Goal: Transaction & Acquisition: Obtain resource

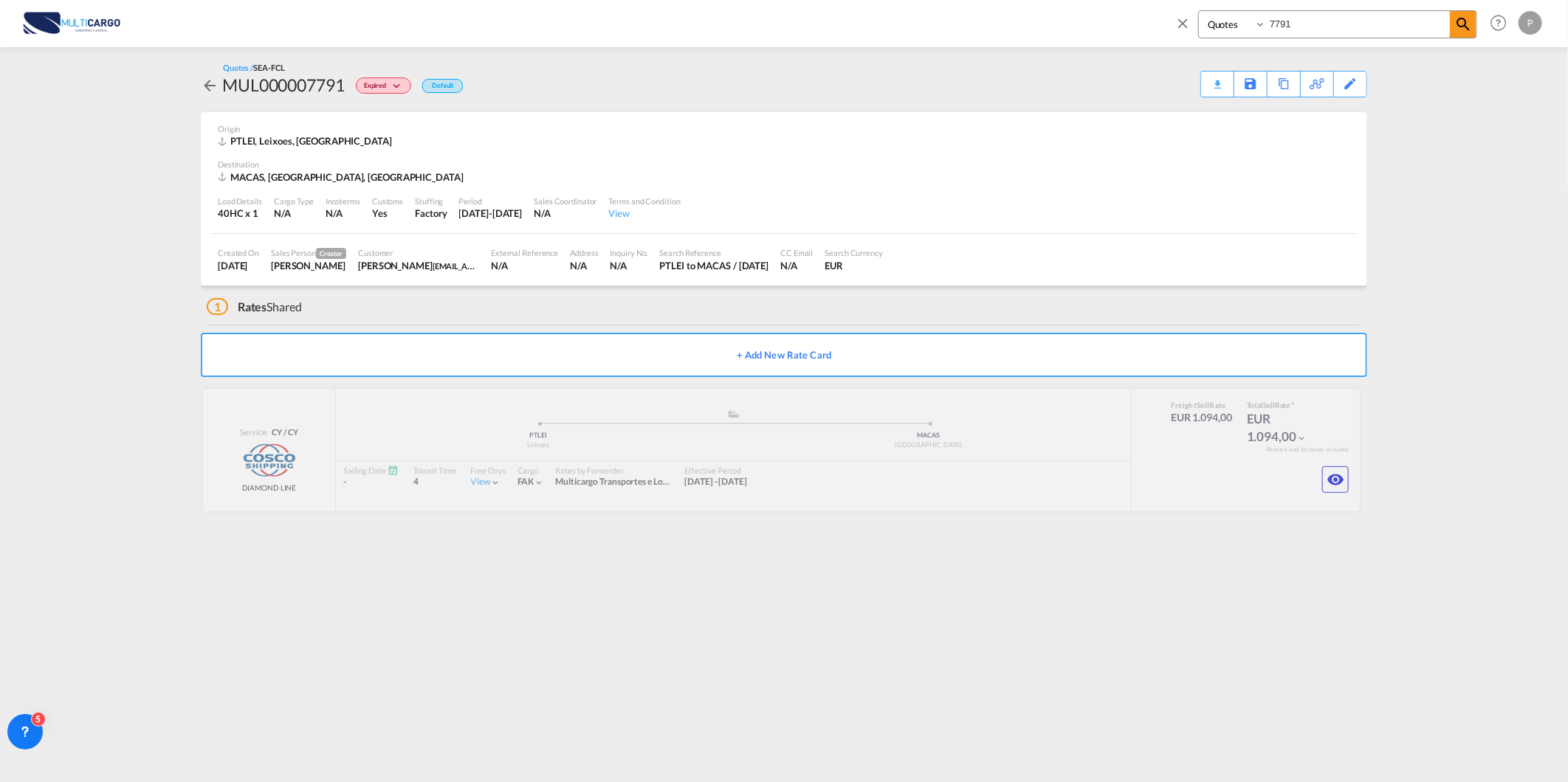
click at [1319, 15] on input "7791" at bounding box center [1358, 24] width 184 height 26
type input "8210"
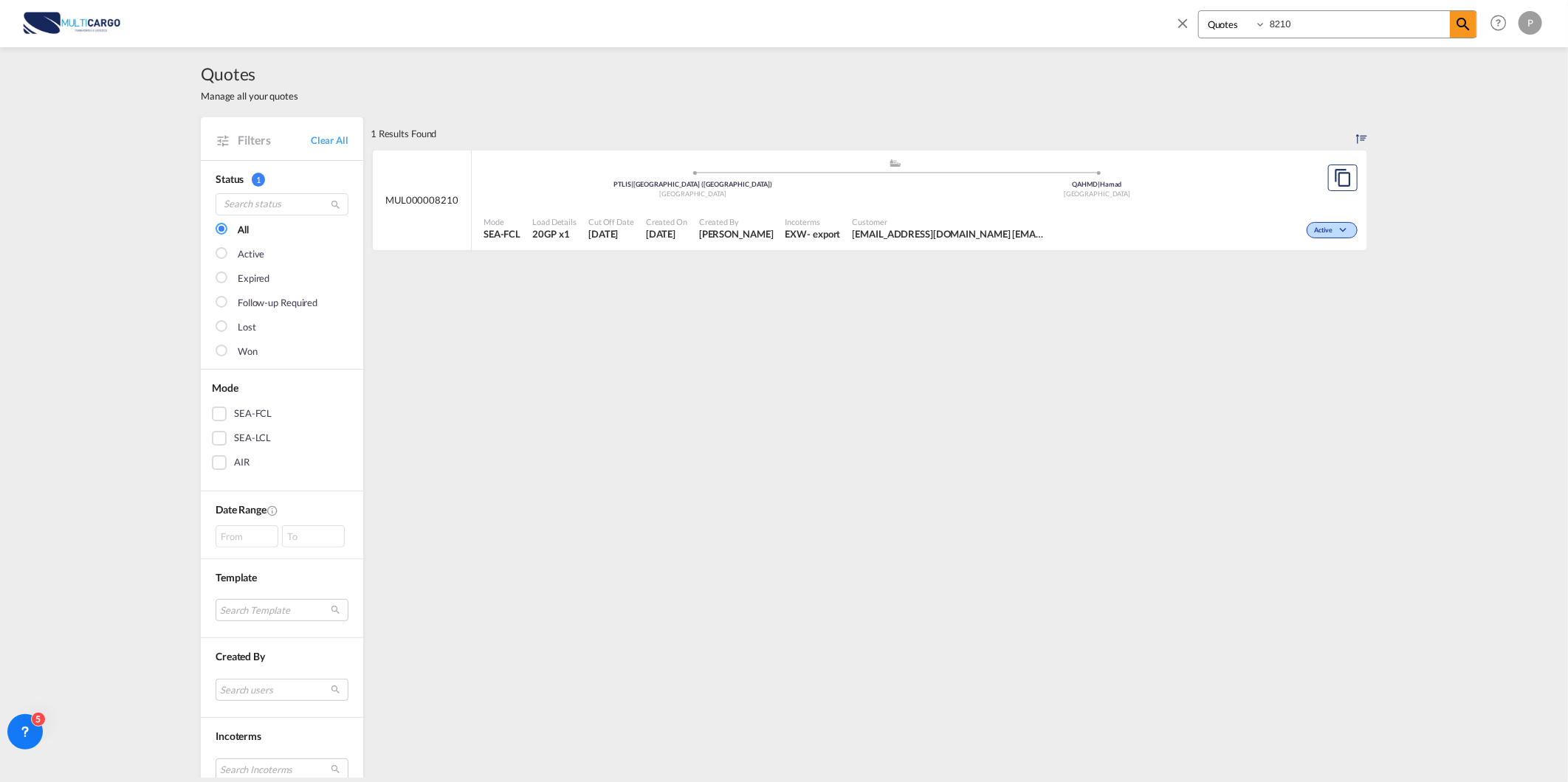
click at [582, 188] on div "PTLIS | Lisbon (Lisboa)" at bounding box center [693, 184] width 404 height 9
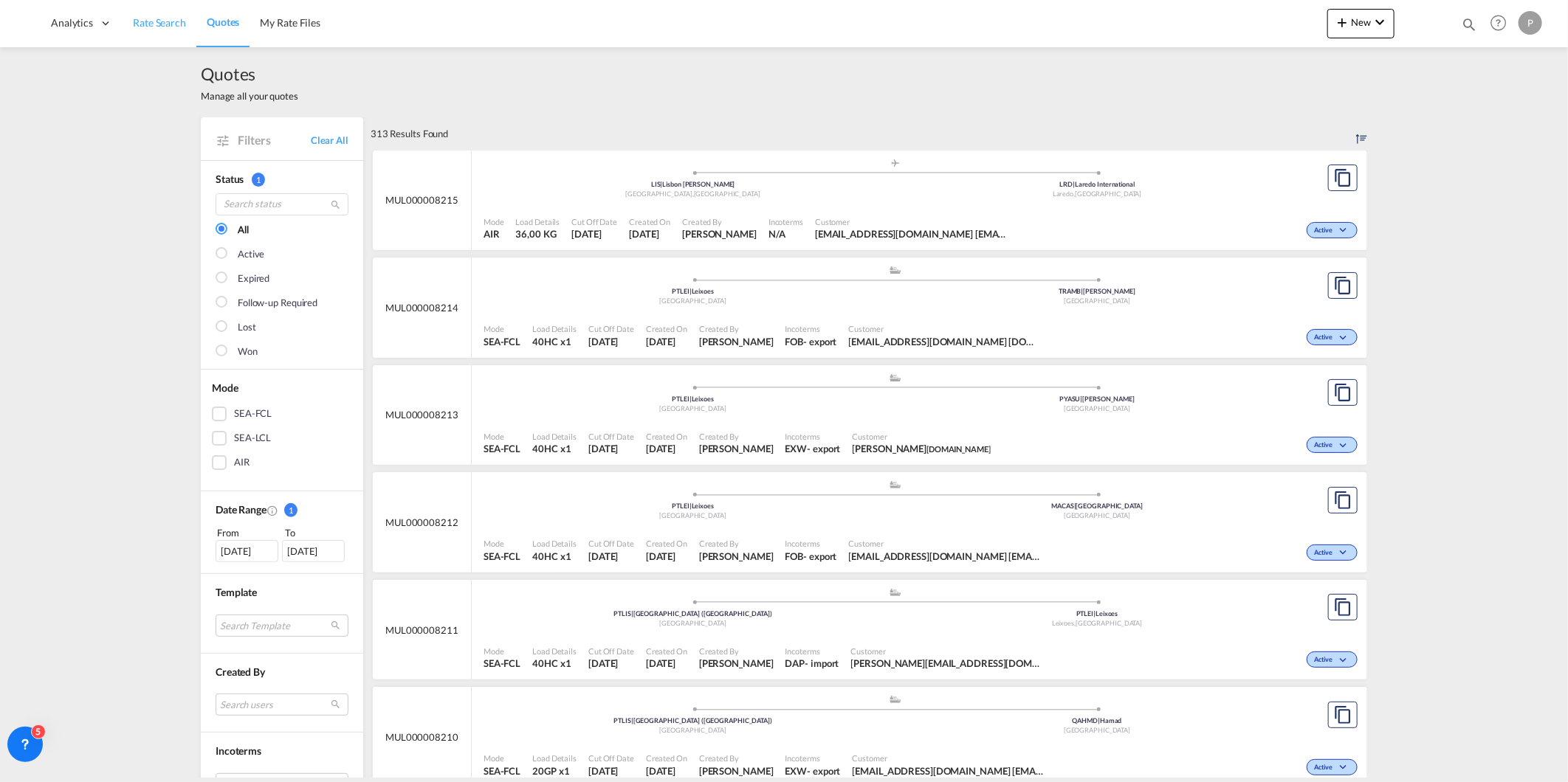
click at [165, 29] on span "Rate Search" at bounding box center [159, 22] width 53 height 15
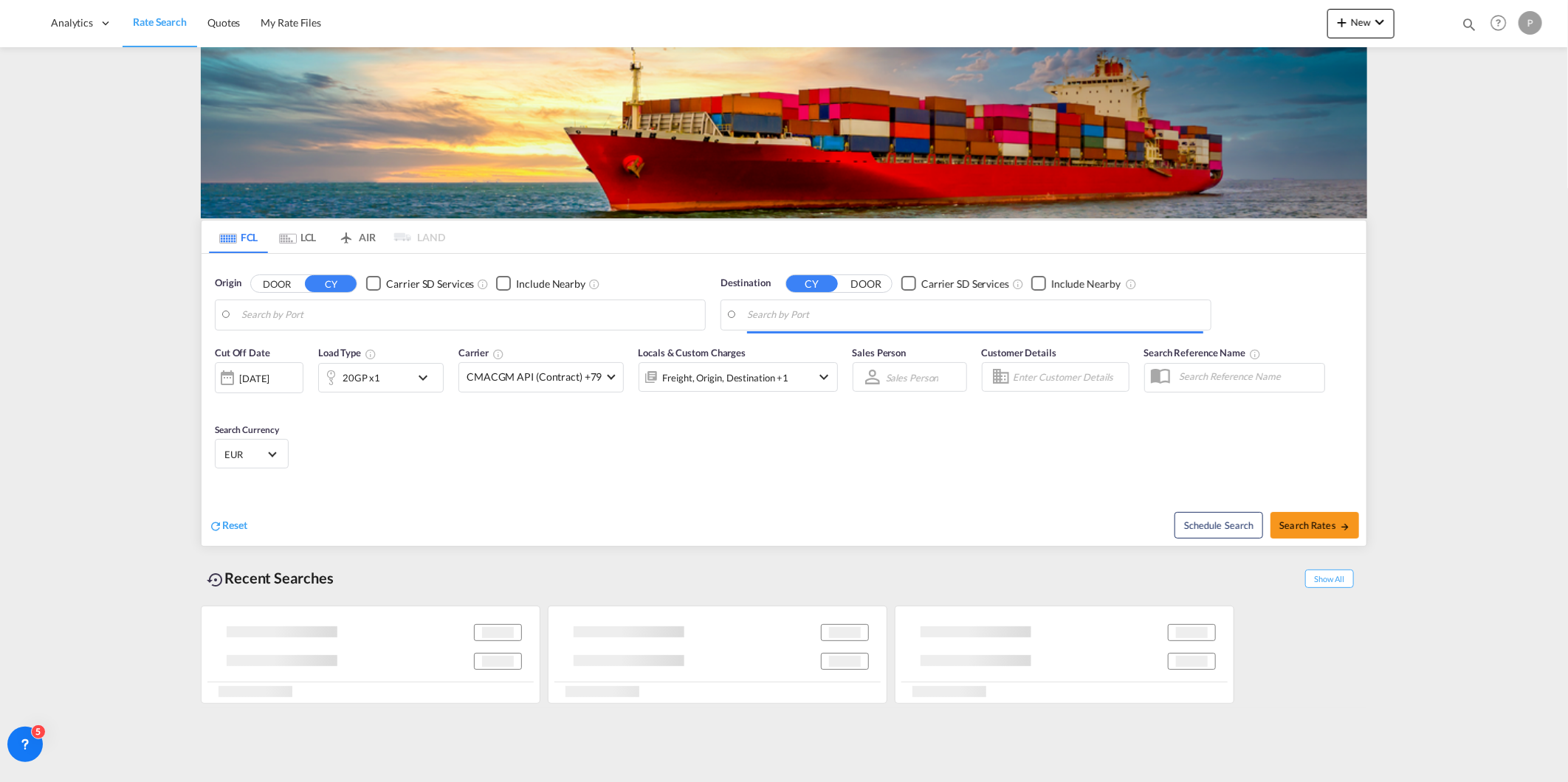
type input "Leixoes, PTLEI"
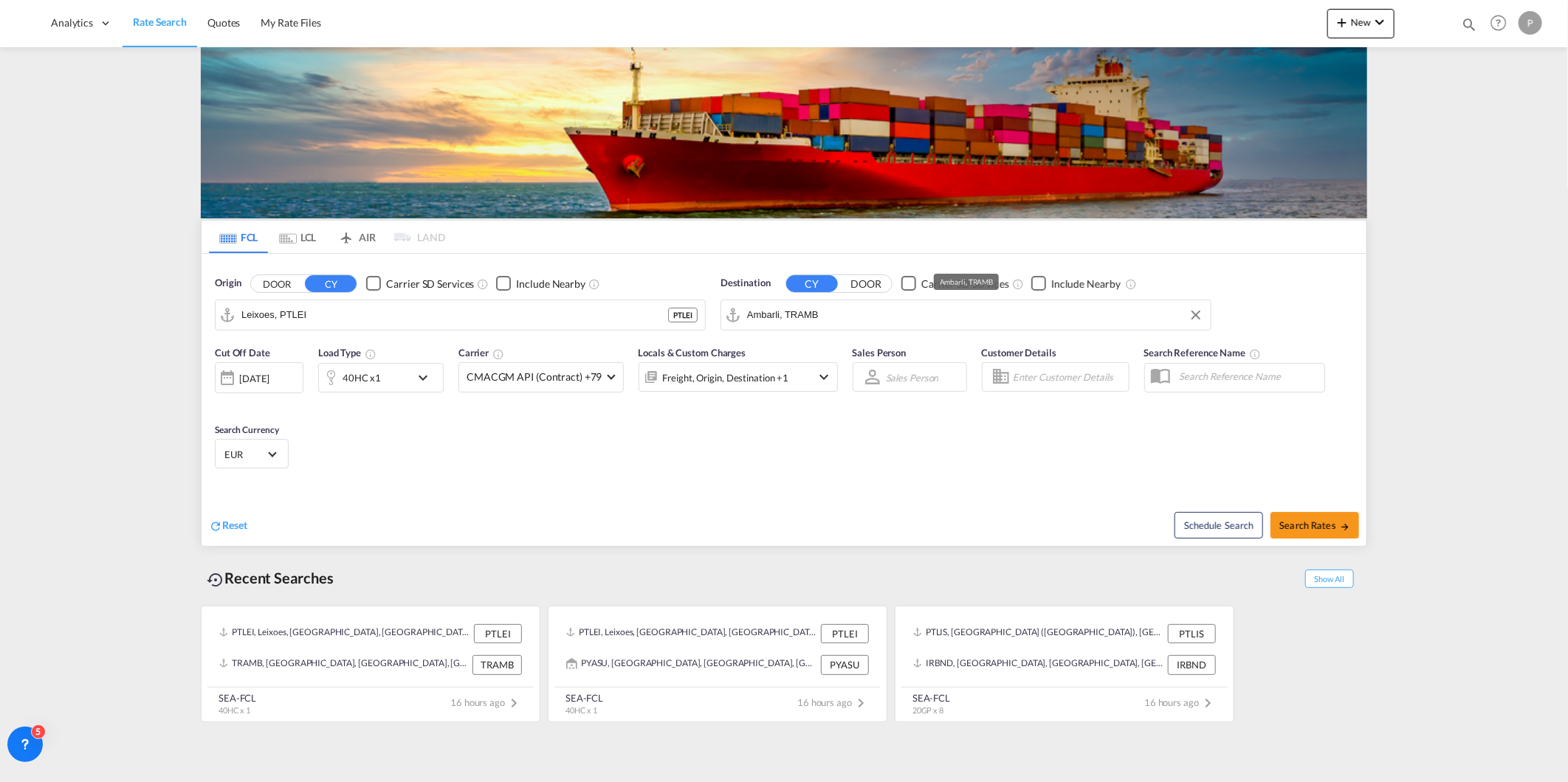
click at [800, 317] on input "Ambarli, TRAMB" at bounding box center [975, 315] width 456 height 22
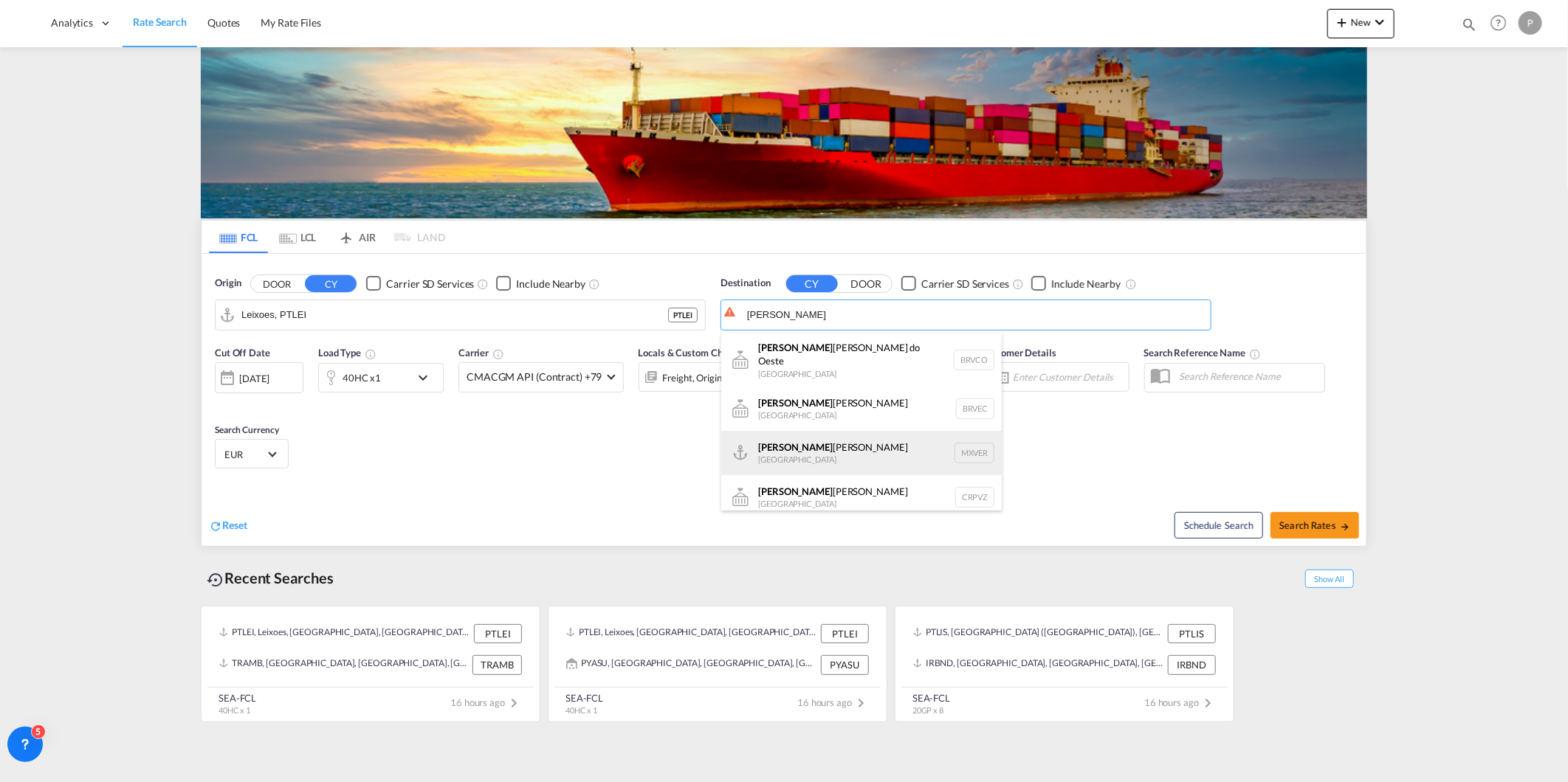
click at [822, 431] on div "[PERSON_NAME] [PERSON_NAME] [GEOGRAPHIC_DATA] MXVER" at bounding box center [861, 453] width 281 height 44
type input "[GEOGRAPHIC_DATA], MXVER"
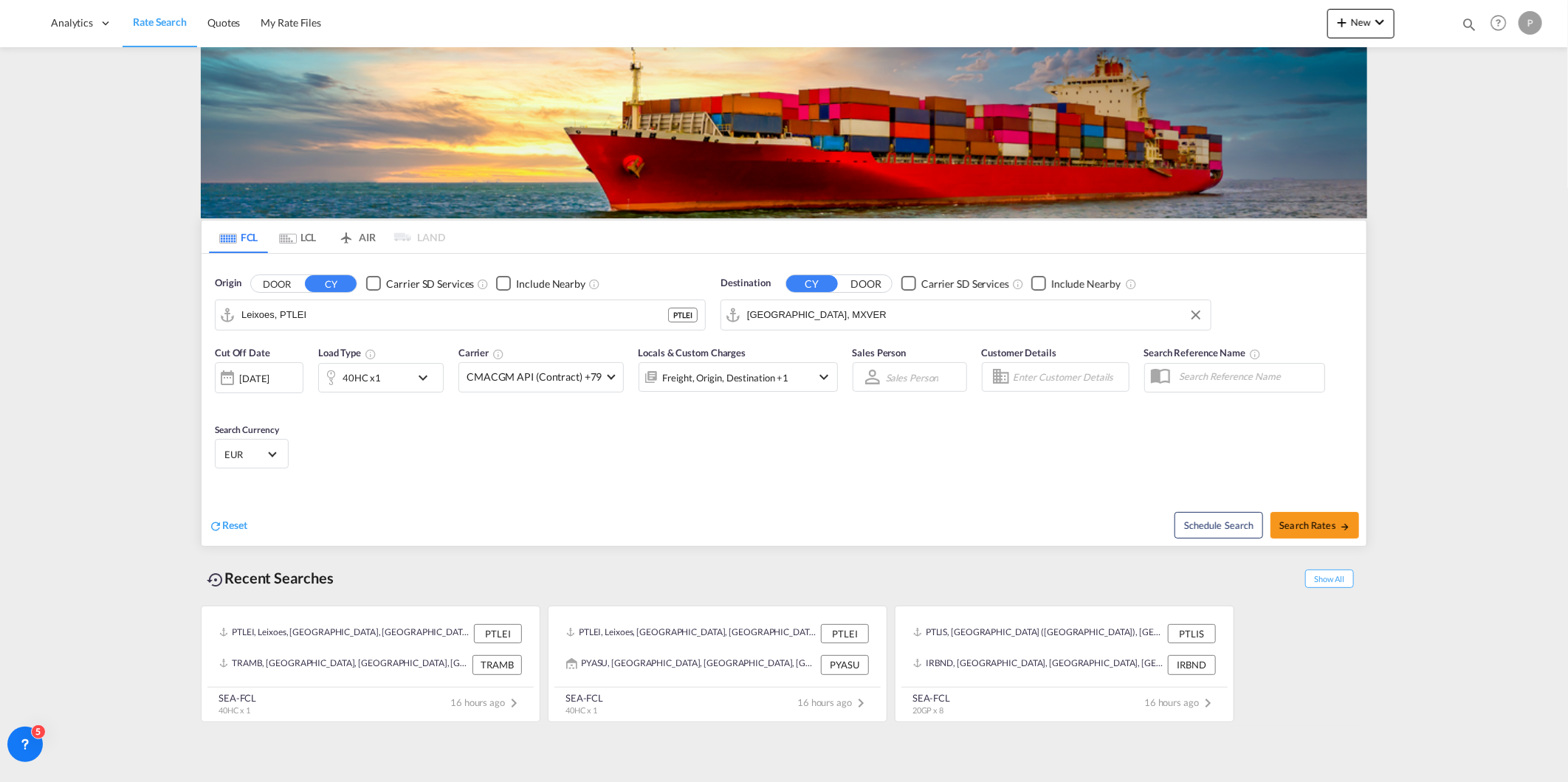
click at [395, 380] on div "40HC x1" at bounding box center [365, 378] width 91 height 29
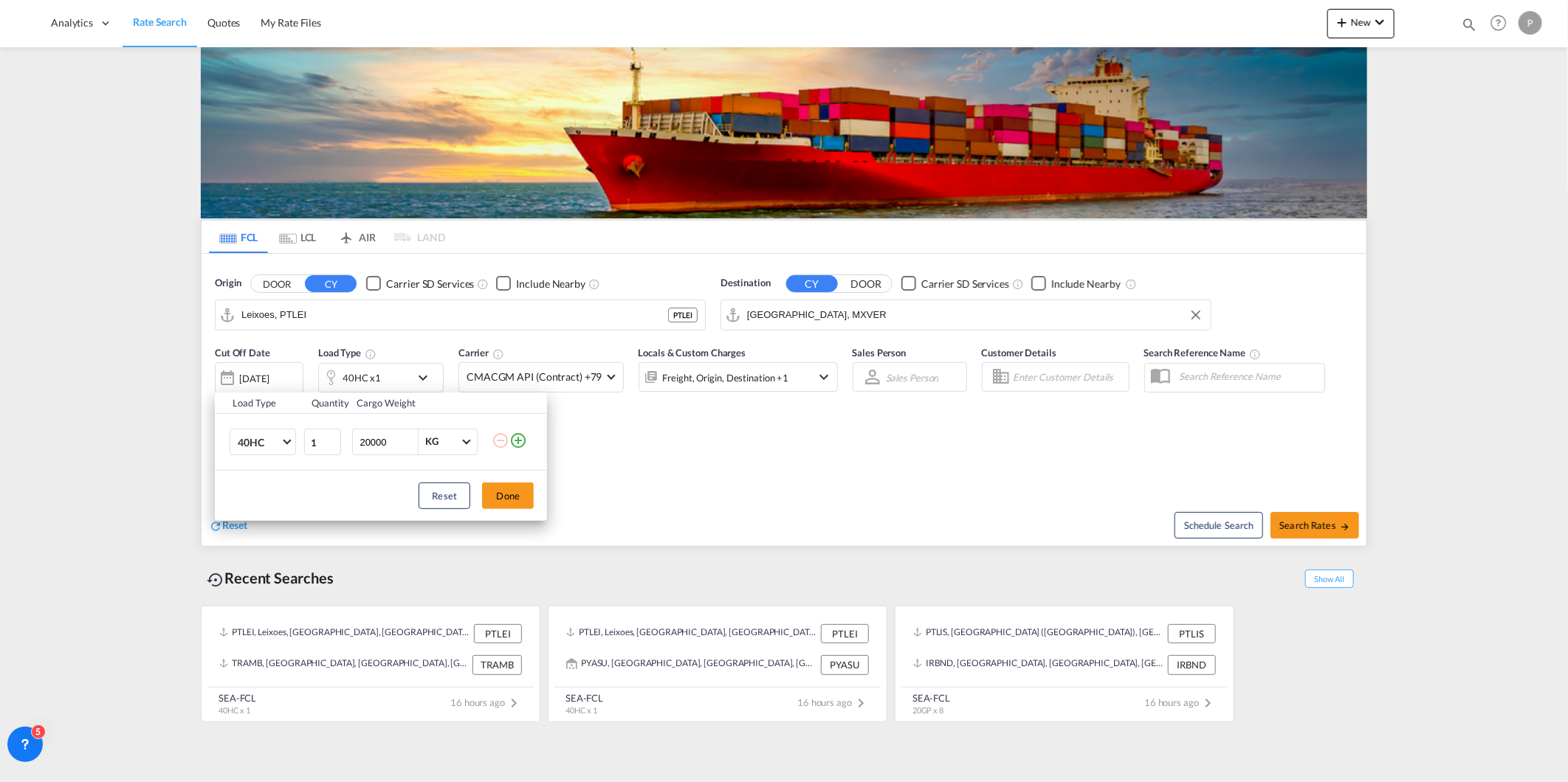
click at [522, 439] on md-icon "icon-plus-circle-outline" at bounding box center [518, 440] width 18 height 18
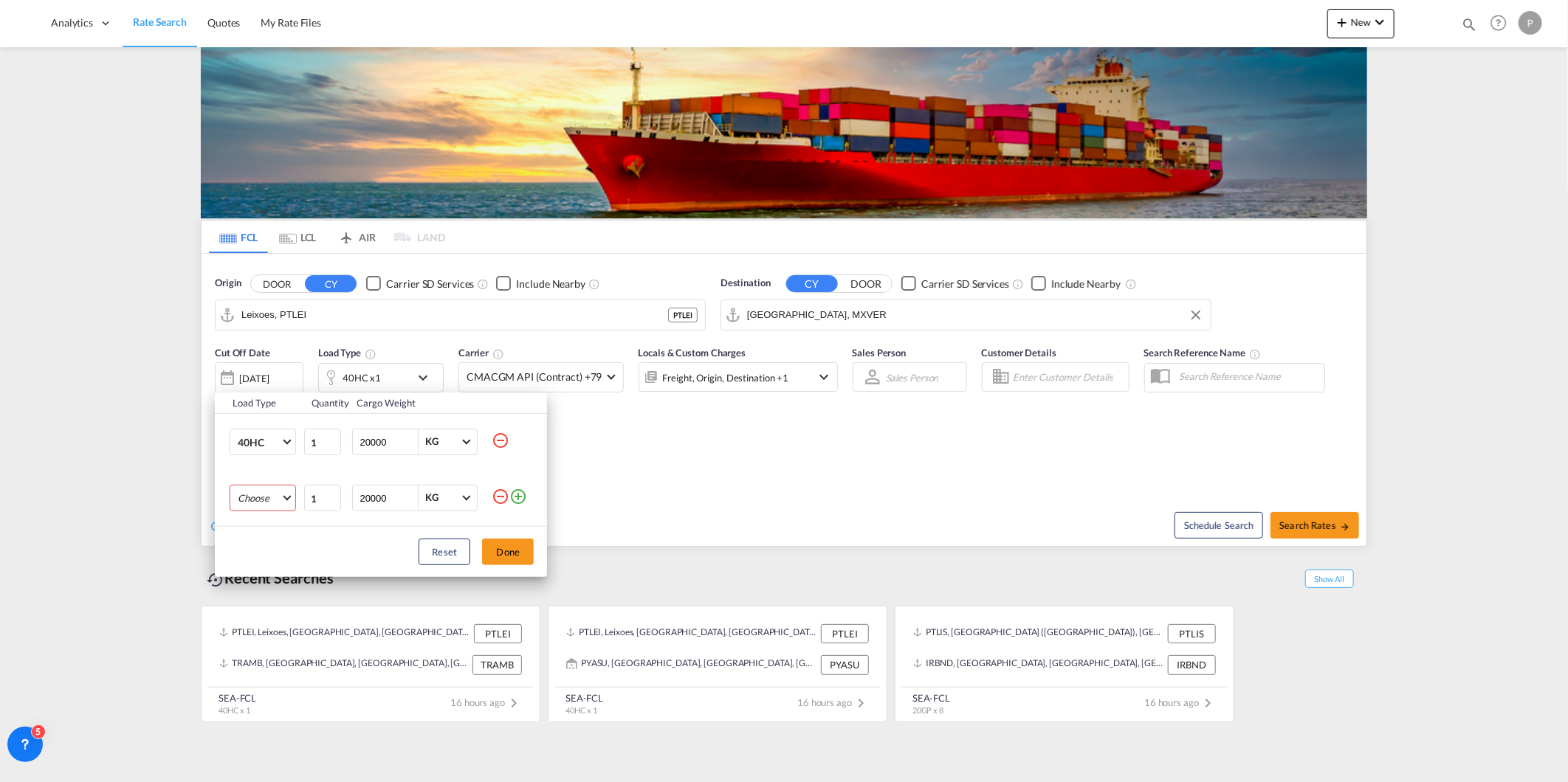
click at [275, 492] on md-select "Choose 20GP 40GP 40HC 45HC 20RE 40RE 40HR 20OT 40OT 20FR 40FR 40NR 20NR 45S 20T…" at bounding box center [262, 497] width 66 height 27
click at [268, 502] on md-option "20GP" at bounding box center [275, 498] width 101 height 35
click at [508, 547] on button "Done" at bounding box center [508, 551] width 52 height 27
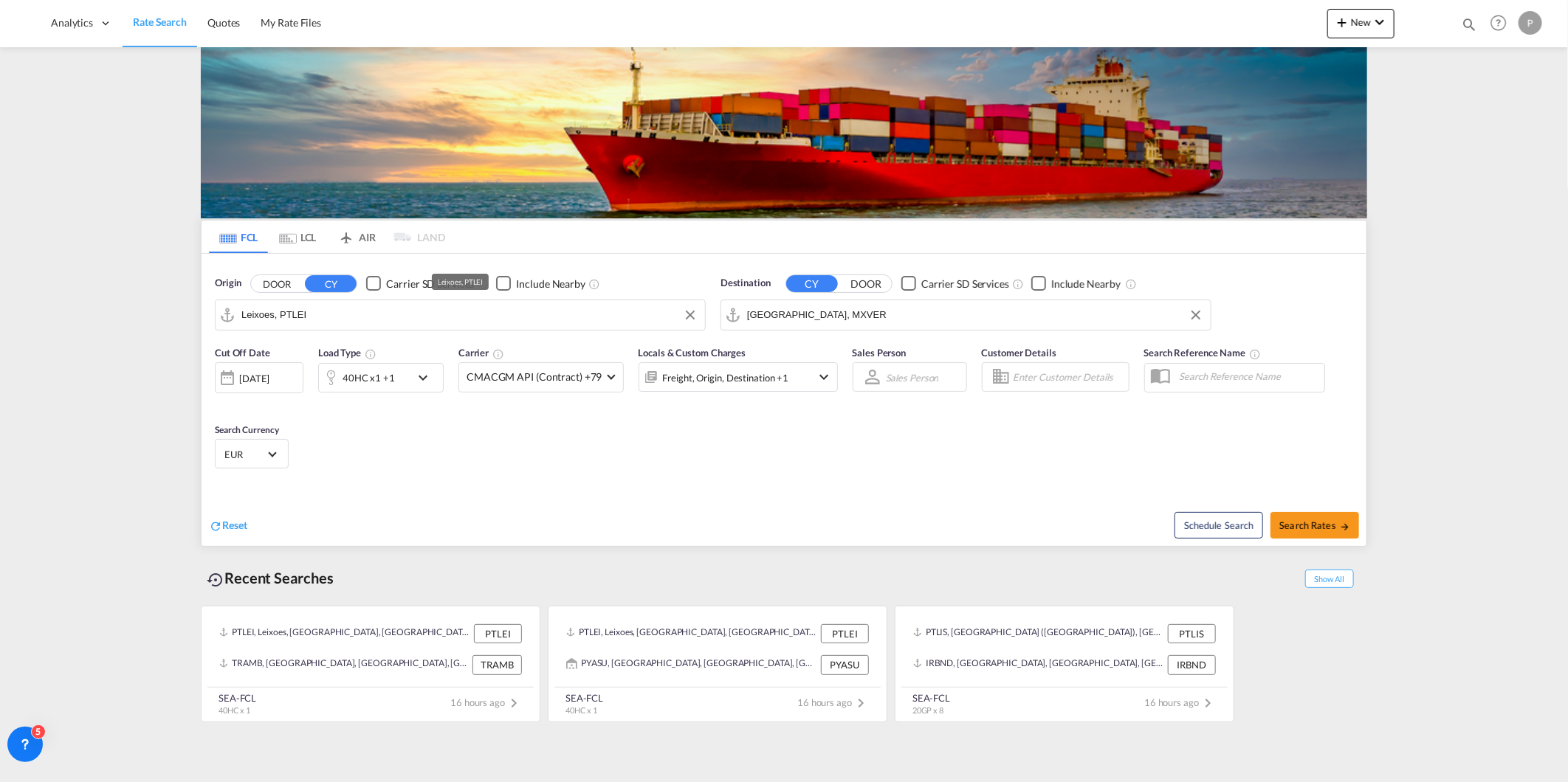
click at [322, 314] on input "Leixoes, PTLEI" at bounding box center [469, 315] width 456 height 22
click at [500, 284] on div "Checkbox No Ink" at bounding box center [503, 283] width 15 height 15
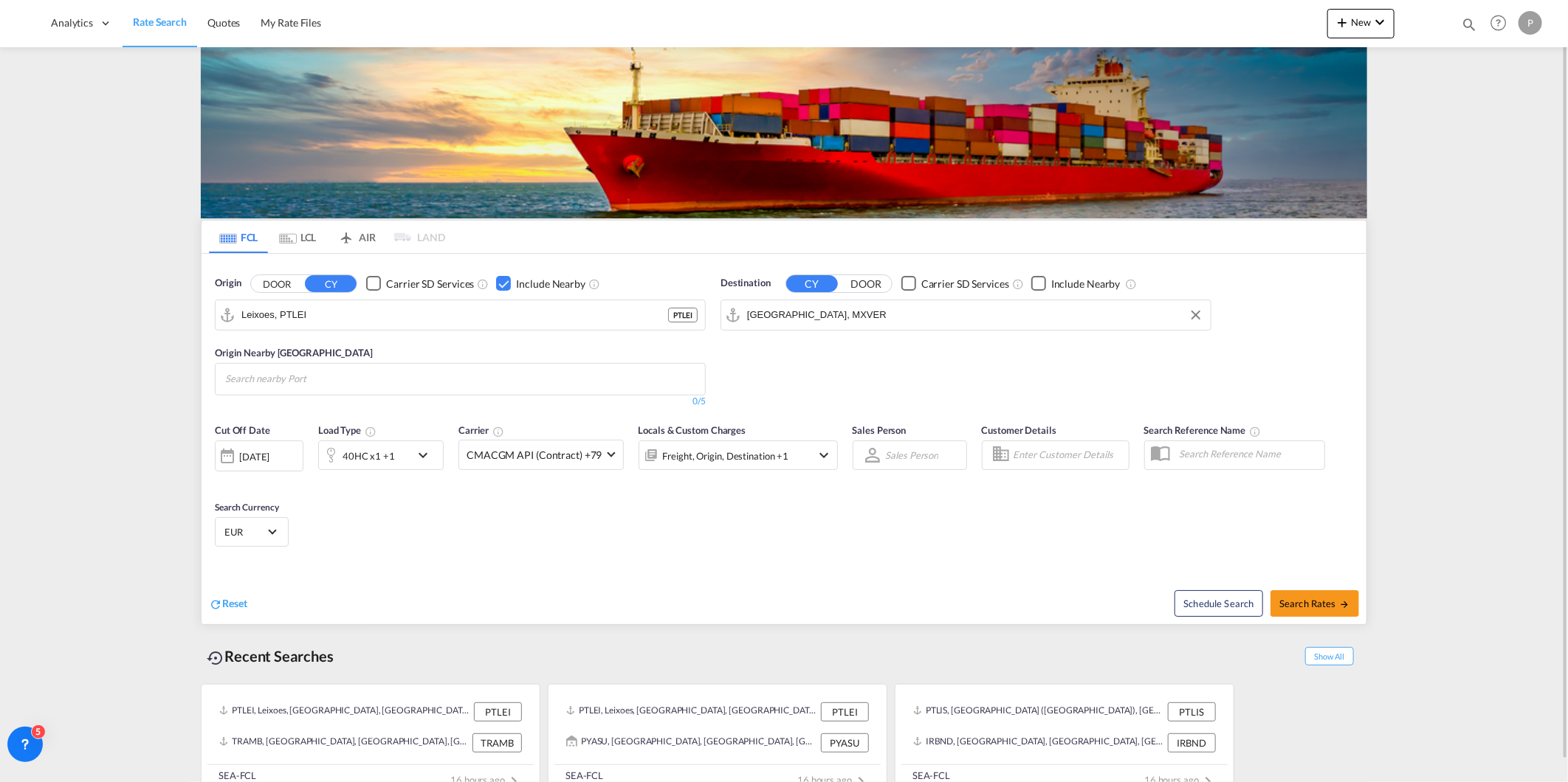
click at [340, 386] on input "Search nearby Port" at bounding box center [295, 379] width 140 height 23
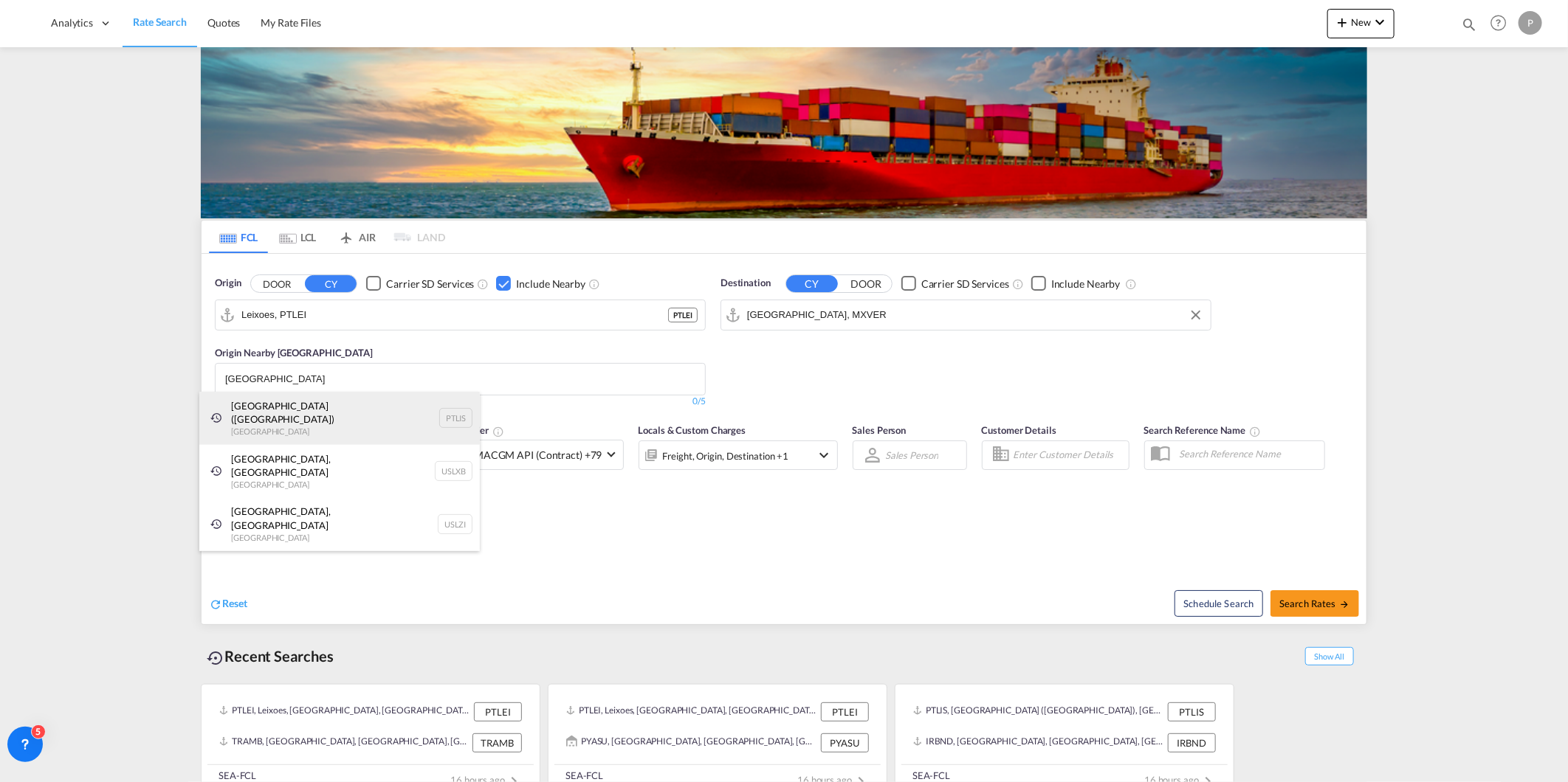
type input "[GEOGRAPHIC_DATA]"
click at [308, 399] on div "[GEOGRAPHIC_DATA] ([GEOGRAPHIC_DATA]) [GEOGRAPHIC_DATA] PTLIS" at bounding box center [340, 418] width 281 height 53
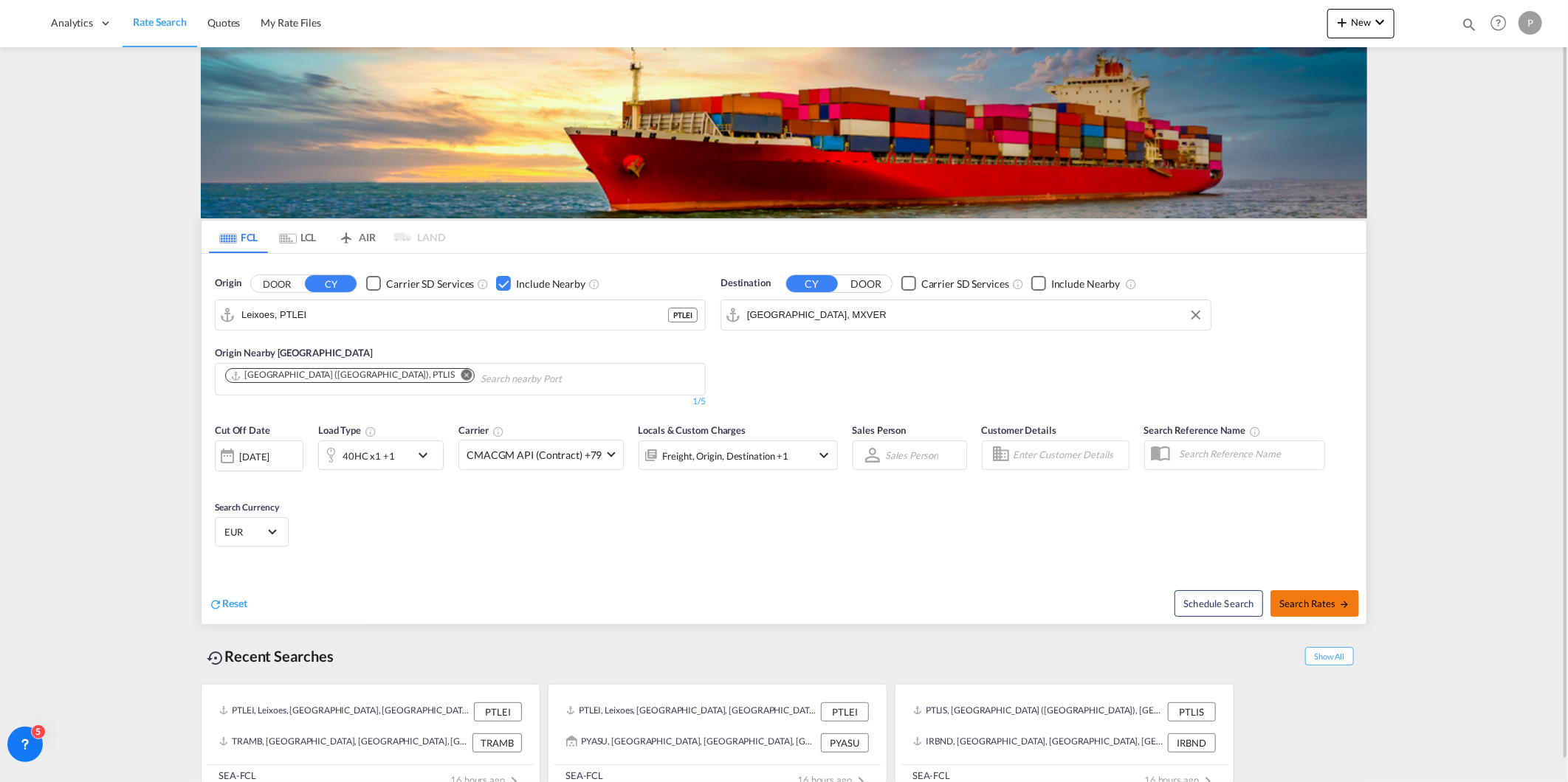
click at [1308, 605] on span "Search Rates" at bounding box center [1314, 604] width 71 height 12
type input "PTLEI to MXVER / [DATE]"
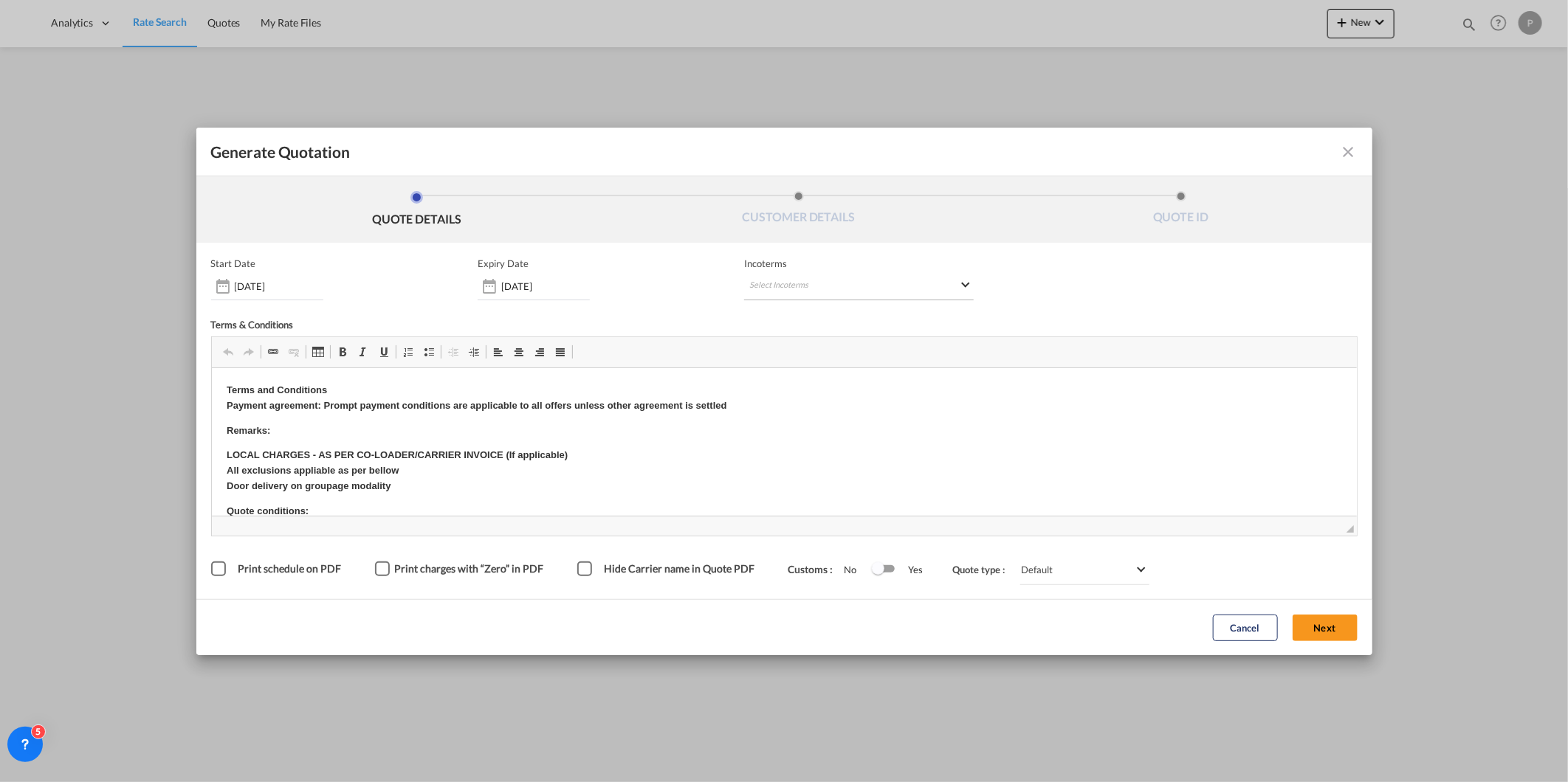
click at [872, 281] on md-select "Select Incoterms FOB - import Free on Board CIP - export Carriage and Insurance…" at bounding box center [859, 286] width 230 height 27
click at [853, 312] on input "search" at bounding box center [820, 316] width 137 height 13
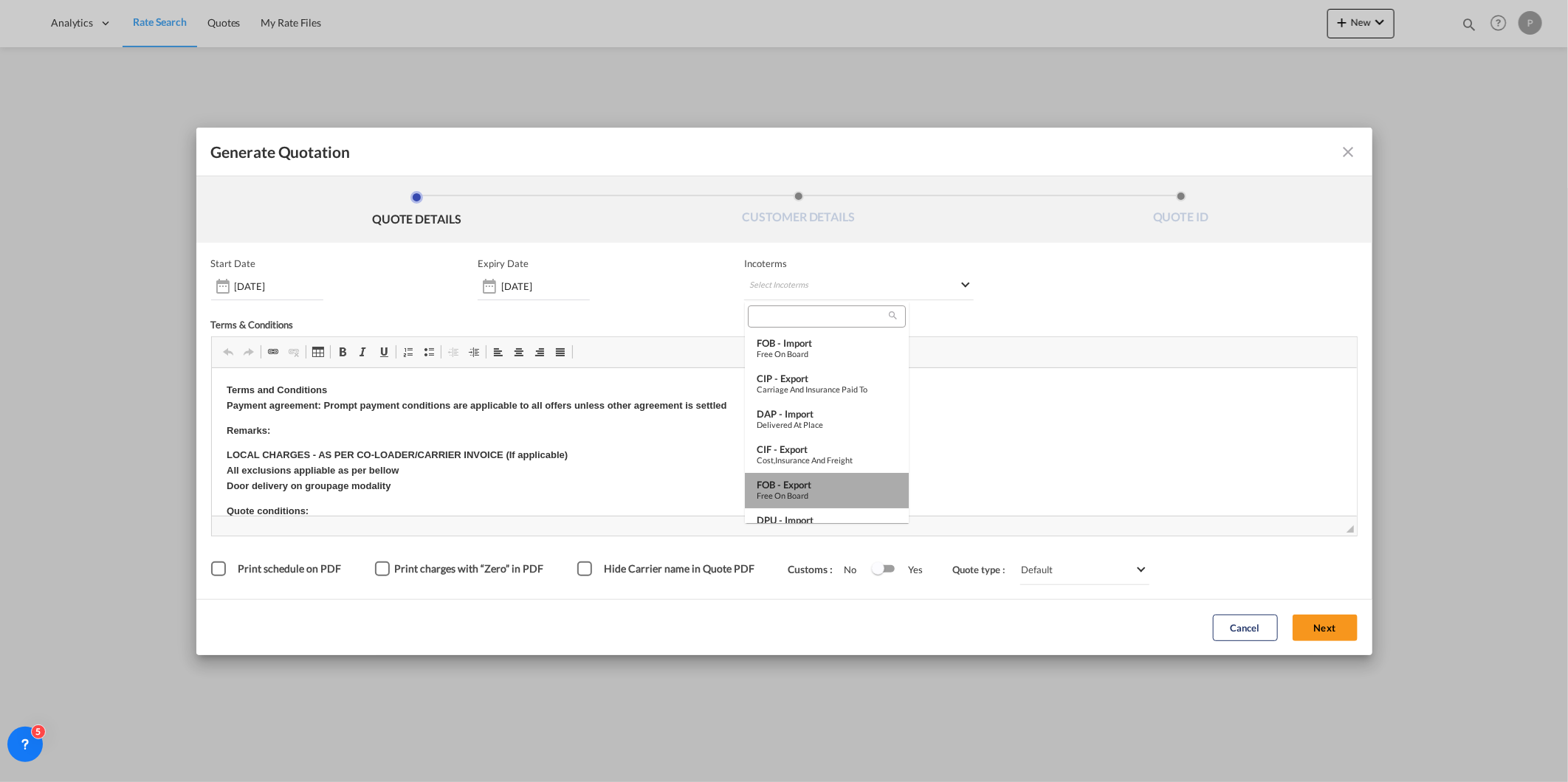
drag, startPoint x: 828, startPoint y: 489, endPoint x: 645, endPoint y: 136, distance: 397.6
click at [828, 489] on div "FOB - export" at bounding box center [826, 485] width 140 height 12
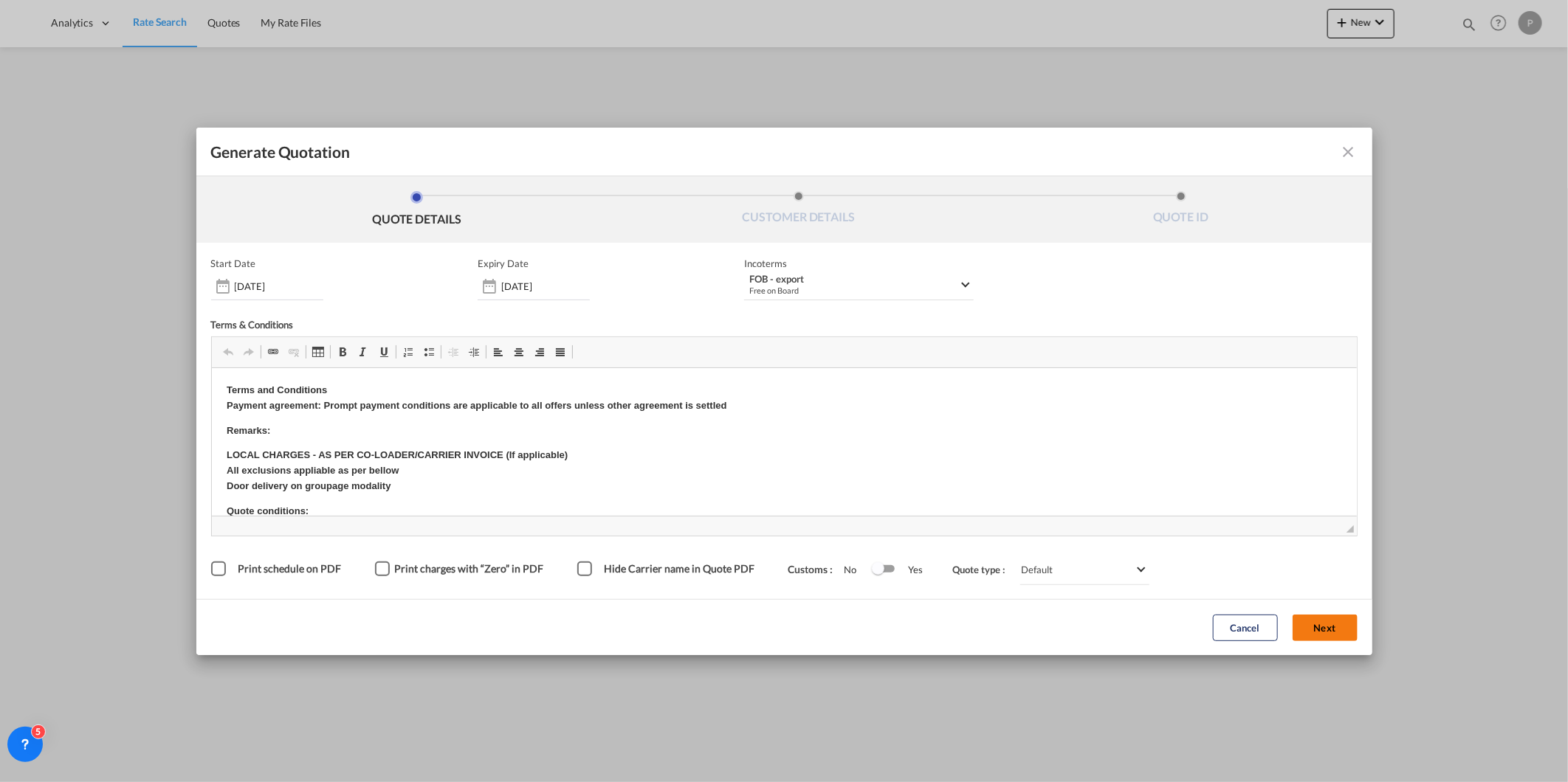
click at [1315, 622] on button "Next" at bounding box center [1324, 627] width 65 height 27
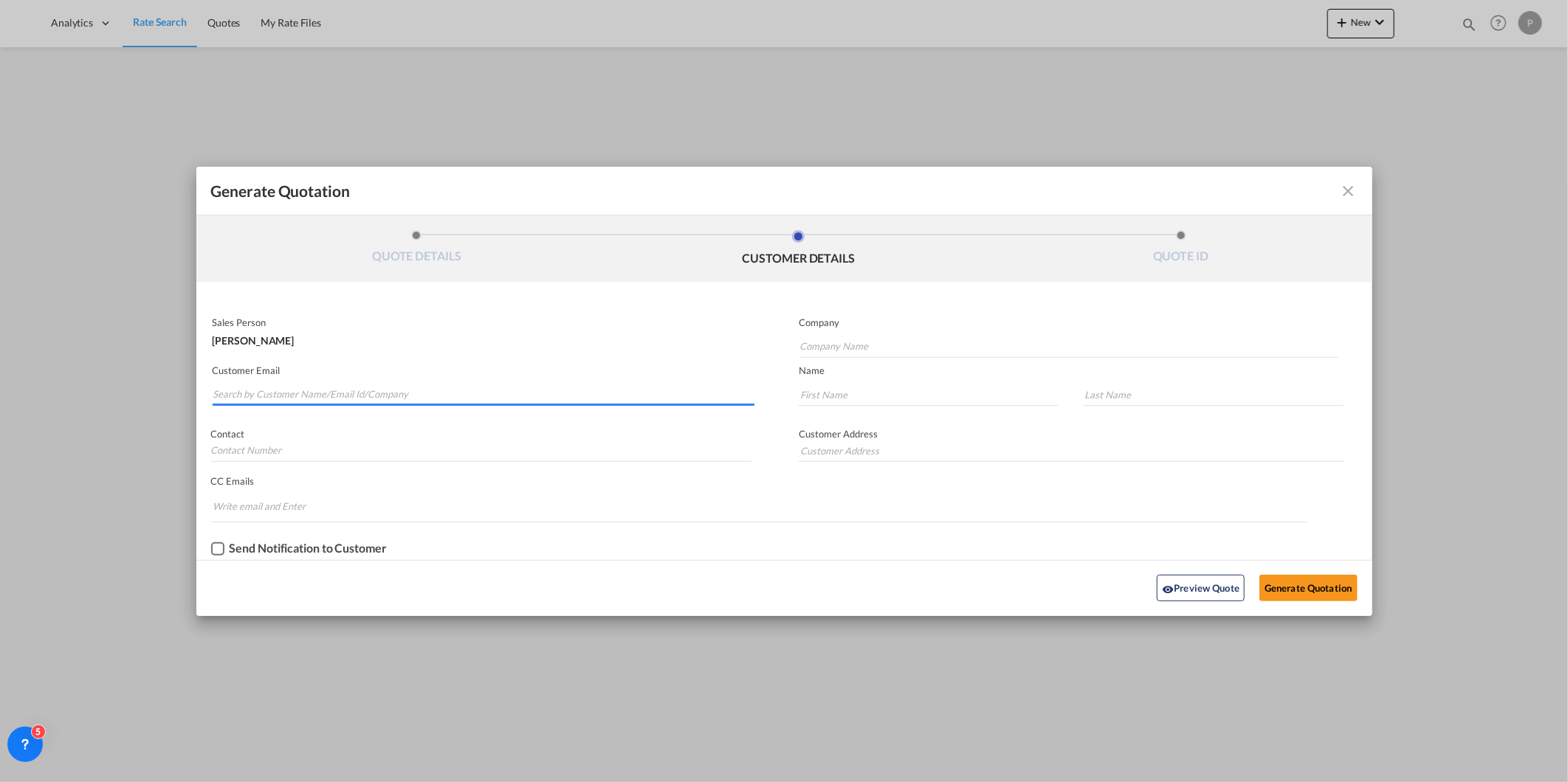
click at [324, 384] on input "Search by Customer Name/Email Id/Company" at bounding box center [485, 395] width 542 height 22
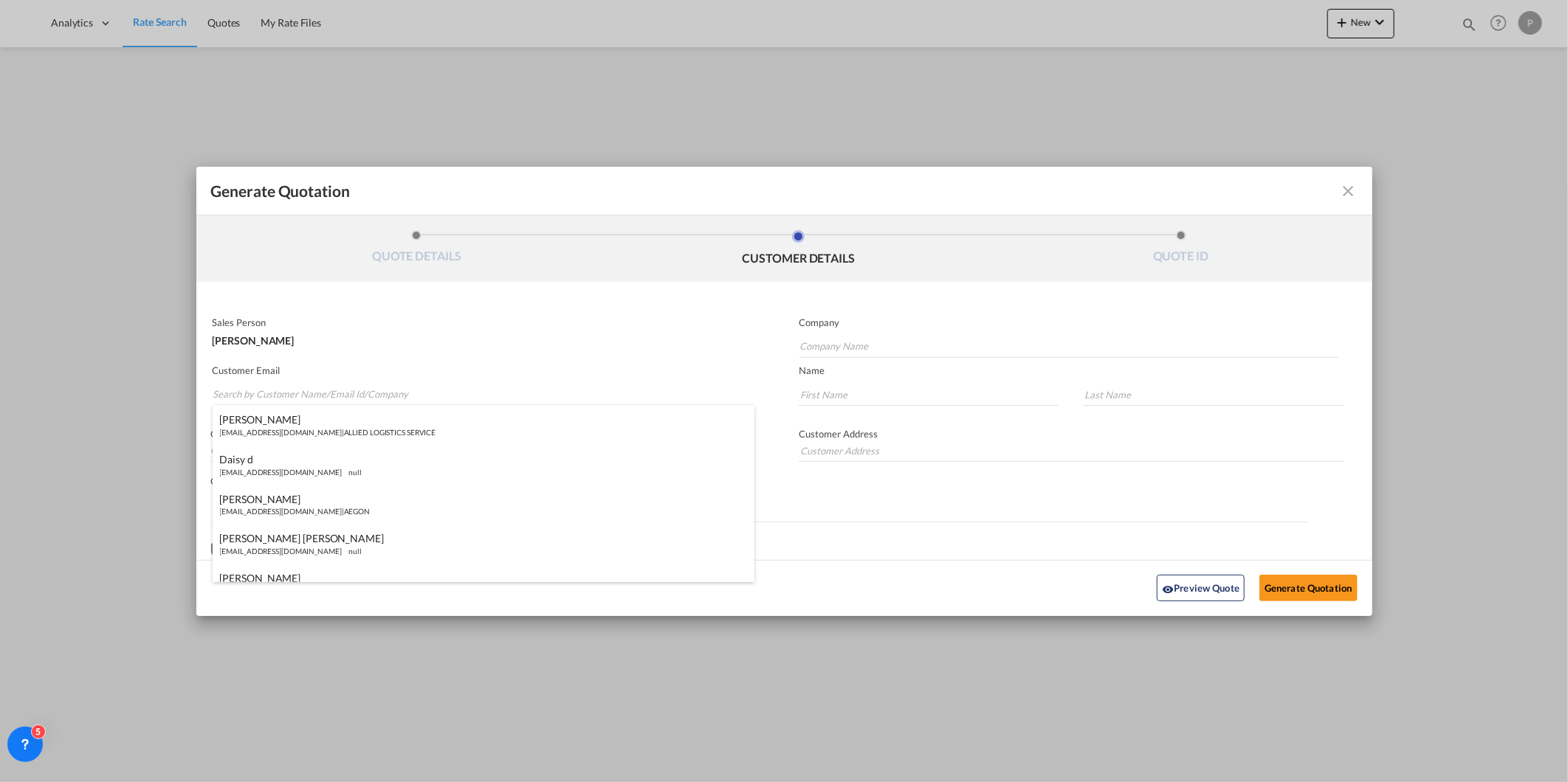
paste input "[PERSON_NAME][EMAIL_ADDRESS][PERSON_NAME][PERSON_NAME][DOMAIN_NAME]"
type input "[PERSON_NAME][EMAIL_ADDRESS][PERSON_NAME][PERSON_NAME][DOMAIN_NAME]"
click at [910, 352] on input "Company Name" at bounding box center [1069, 347] width 539 height 22
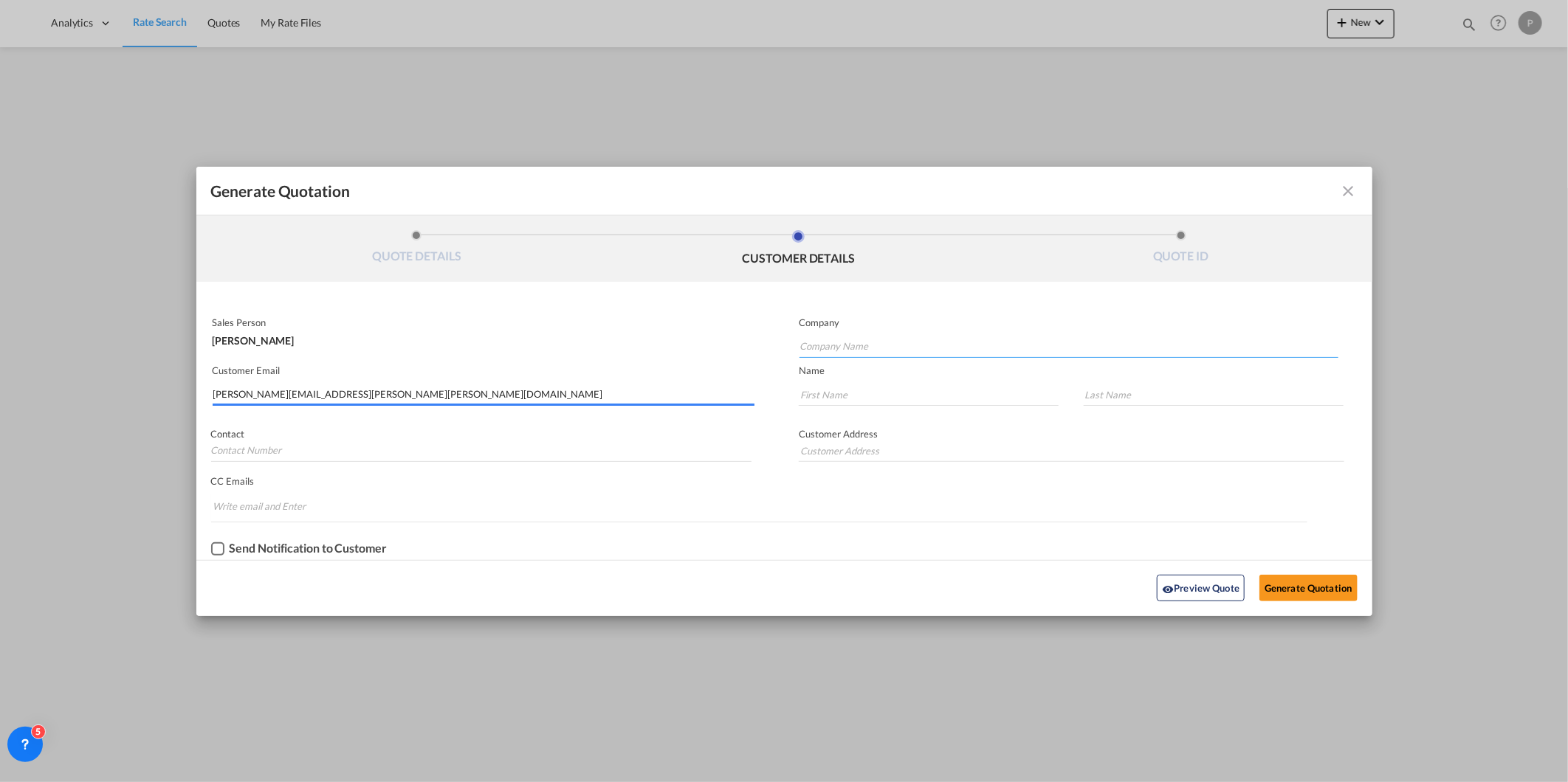
paste input "[PERSON_NAME][EMAIL_ADDRESS][PERSON_NAME][PERSON_NAME][DOMAIN_NAME]"
type input "[PERSON_NAME][EMAIL_ADDRESS][PERSON_NAME][PERSON_NAME][DOMAIN_NAME]"
click at [886, 382] on md-input-container "Generate QuotationQUOTE ..." at bounding box center [922, 397] width 276 height 31
click at [890, 394] on input "Generate QuotationQUOTE ..." at bounding box center [929, 395] width 260 height 22
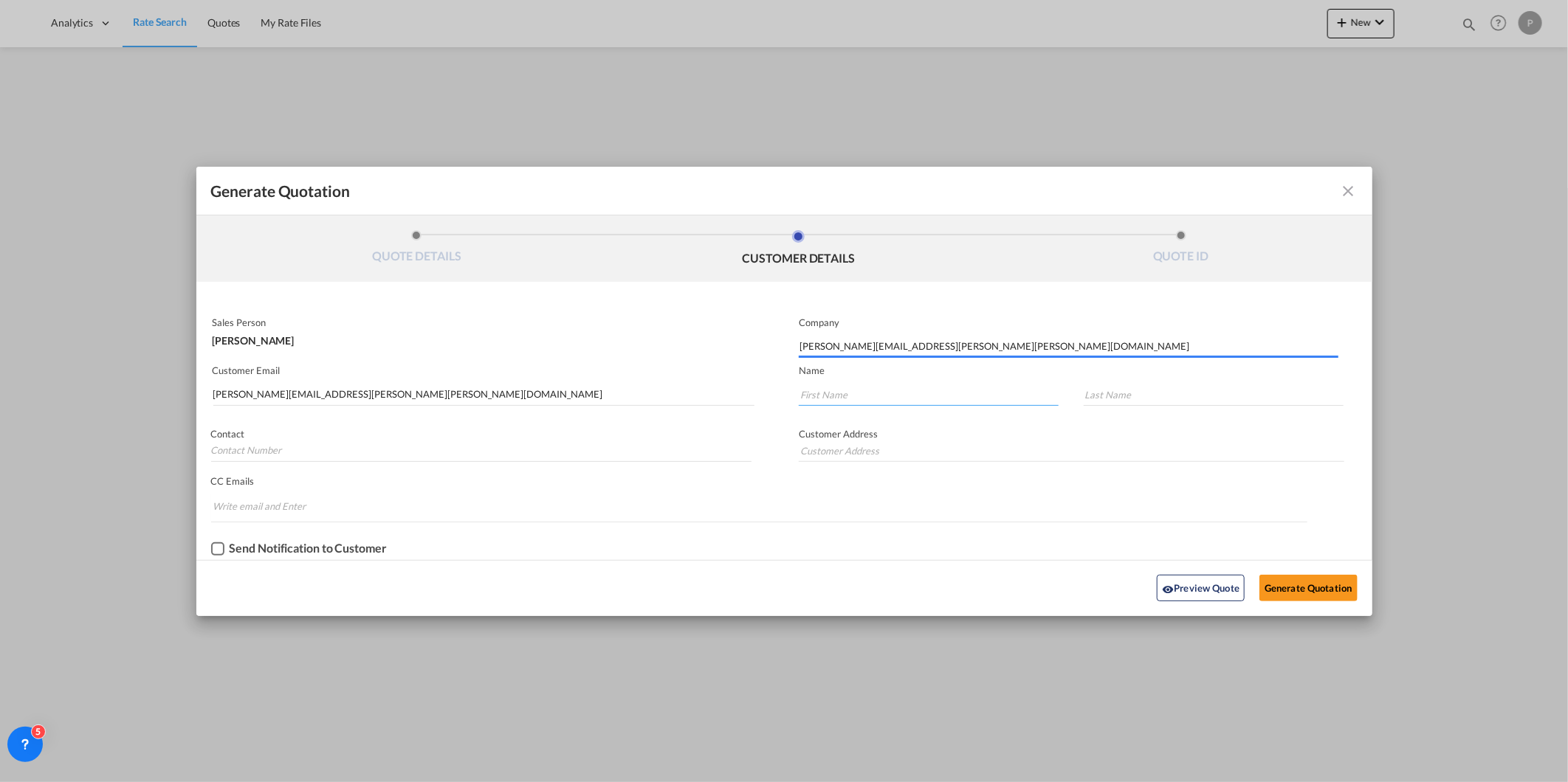
paste input "[PERSON_NAME][EMAIL_ADDRESS][PERSON_NAME][PERSON_NAME][DOMAIN_NAME]"
type input "[PERSON_NAME][EMAIL_ADDRESS][PERSON_NAME][PERSON_NAME][DOMAIN_NAME]"
click at [1087, 397] on input "Generate QuotationQUOTE ..." at bounding box center [1213, 395] width 260 height 22
paste input "[PERSON_NAME][EMAIL_ADDRESS][PERSON_NAME][PERSON_NAME][DOMAIN_NAME]"
type input "[PERSON_NAME][EMAIL_ADDRESS][PERSON_NAME][PERSON_NAME][DOMAIN_NAME]"
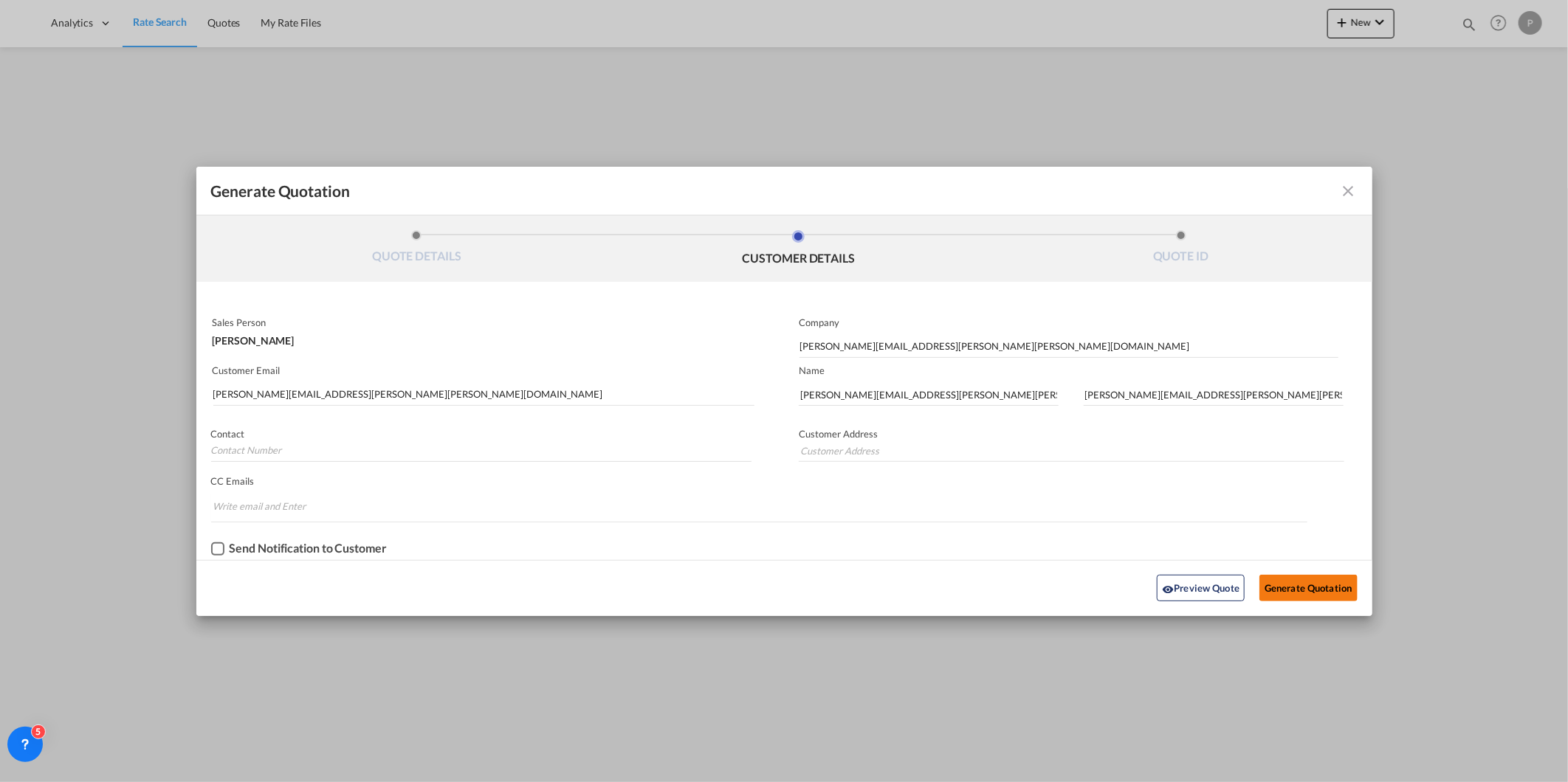
click at [1324, 577] on button "Generate Quotation" at bounding box center [1307, 588] width 97 height 27
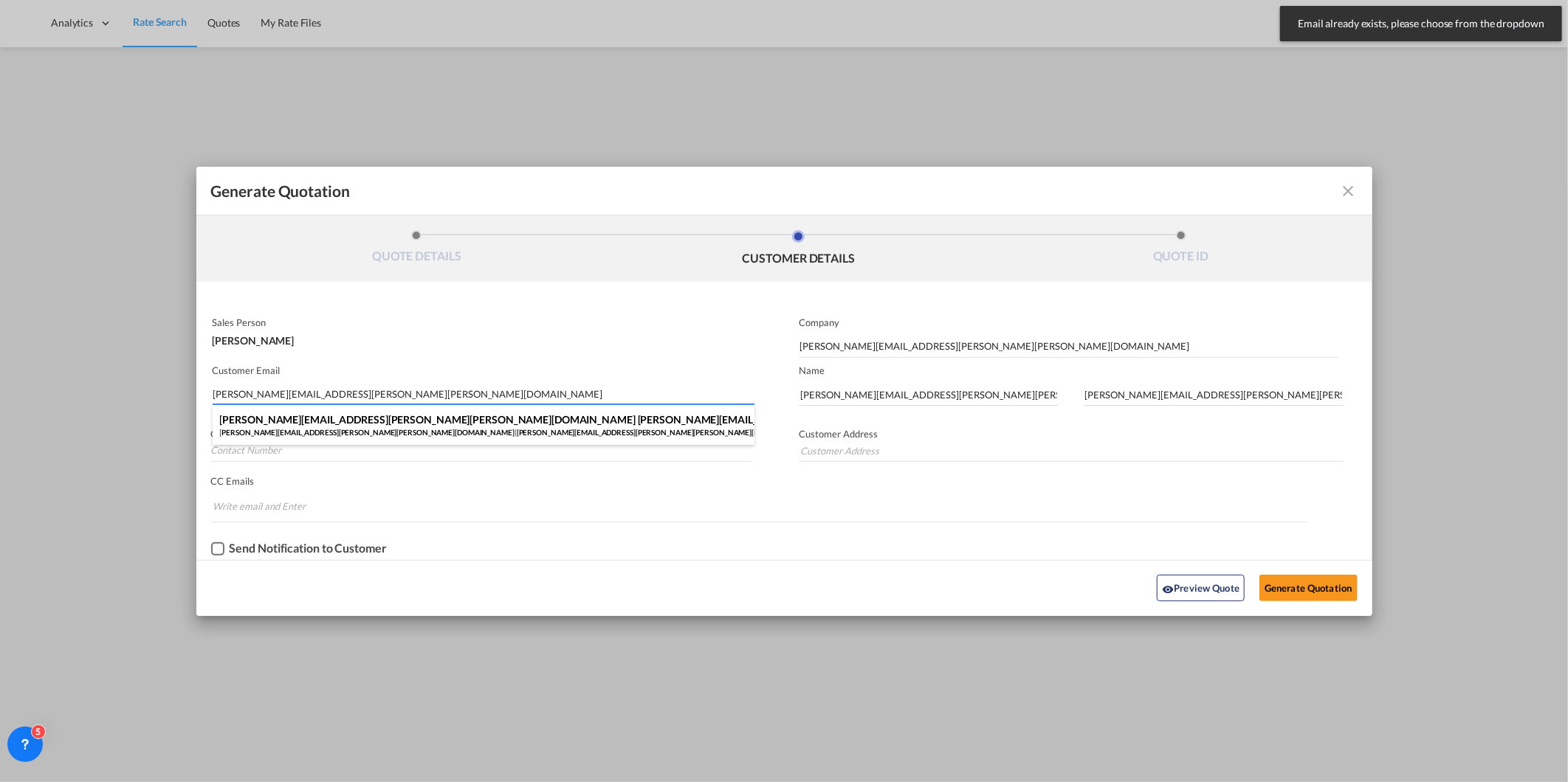
click at [535, 391] on input "[PERSON_NAME][EMAIL_ADDRESS][PERSON_NAME][PERSON_NAME][DOMAIN_NAME]" at bounding box center [485, 395] width 542 height 22
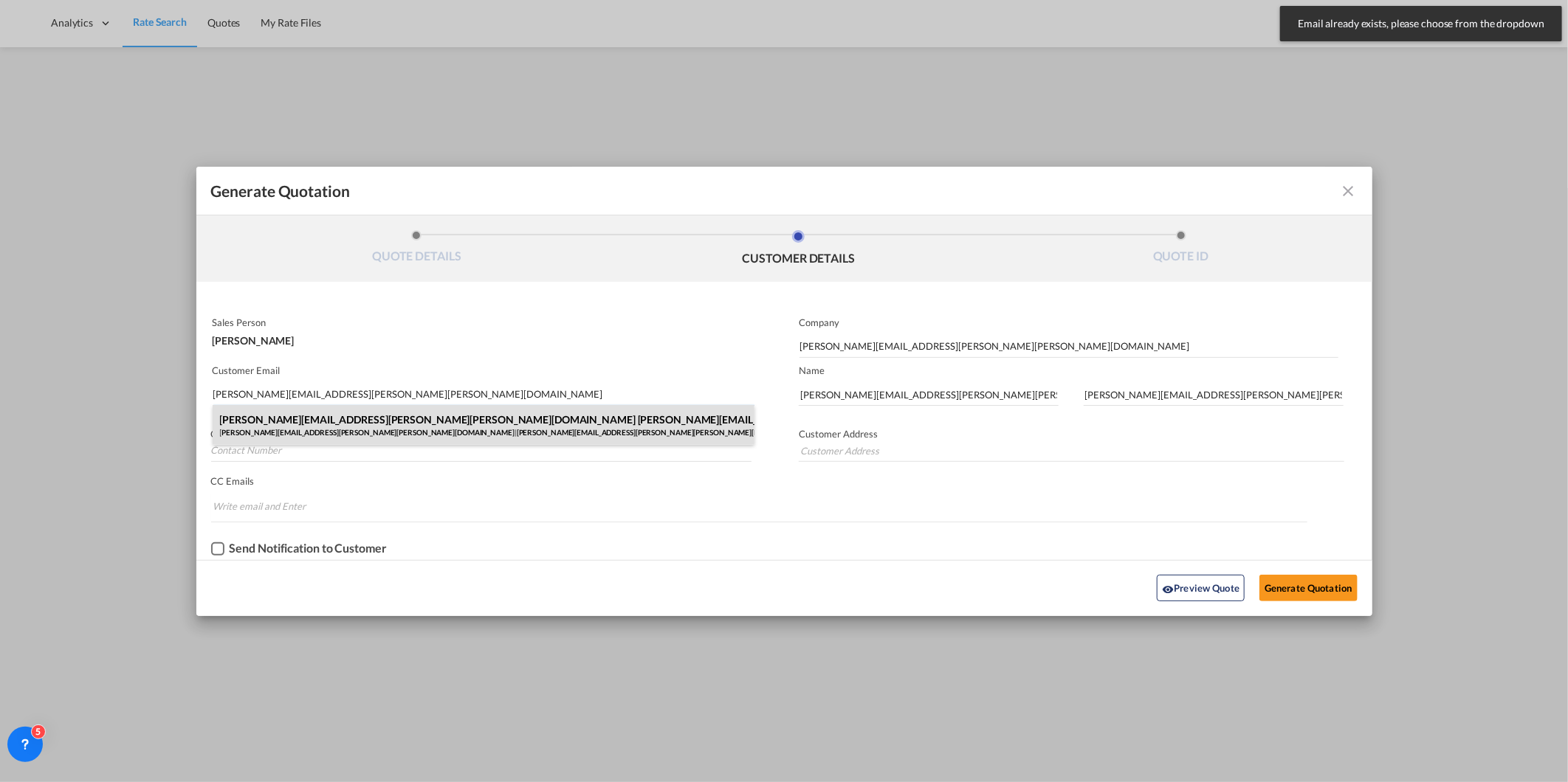
click at [489, 431] on div "[PERSON_NAME][EMAIL_ADDRESS][PERSON_NAME][PERSON_NAME][DOMAIN_NAME] [PERSON_NAM…" at bounding box center [484, 425] width 542 height 40
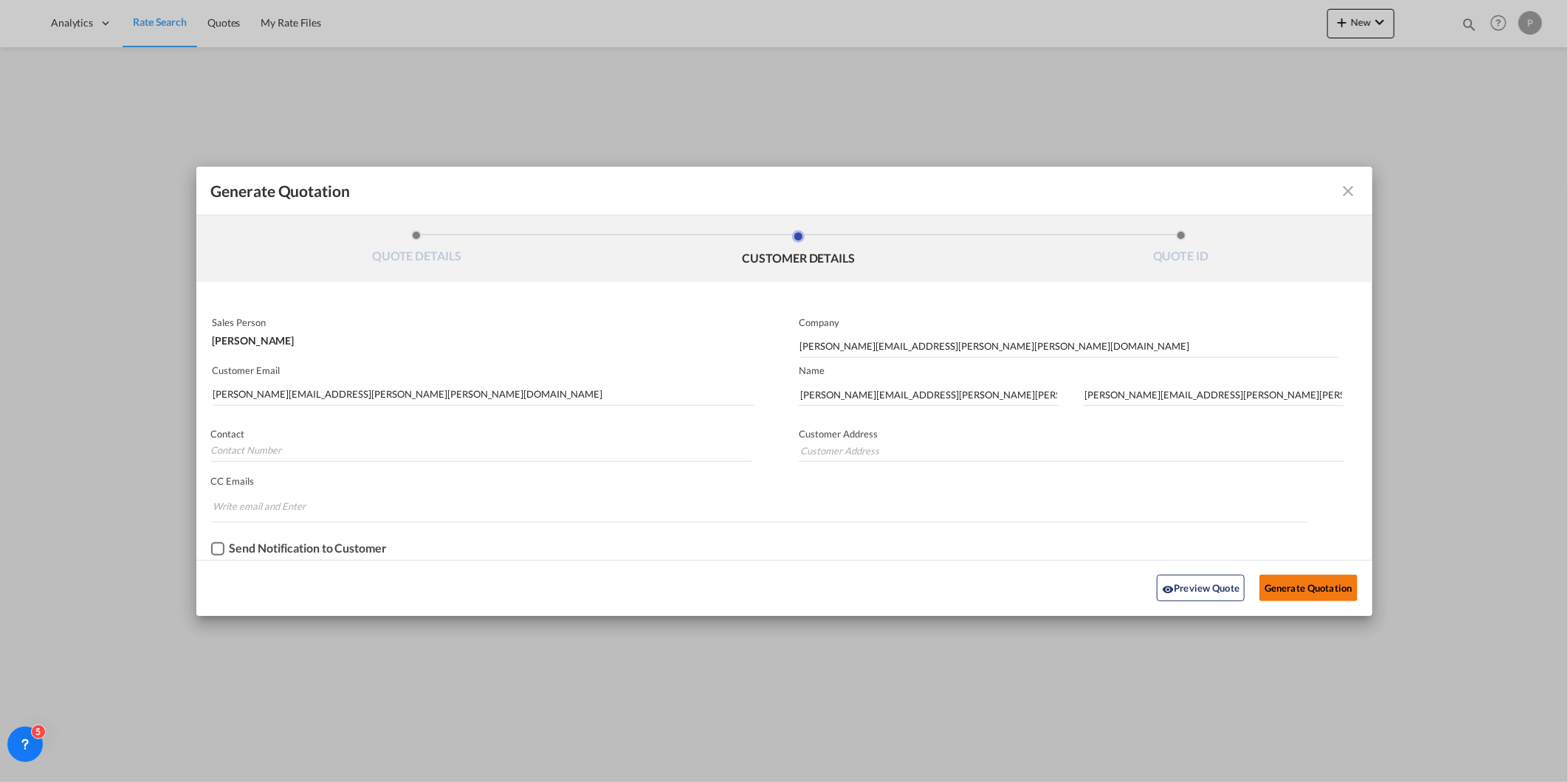
click at [1282, 588] on button "Generate Quotation" at bounding box center [1307, 588] width 97 height 27
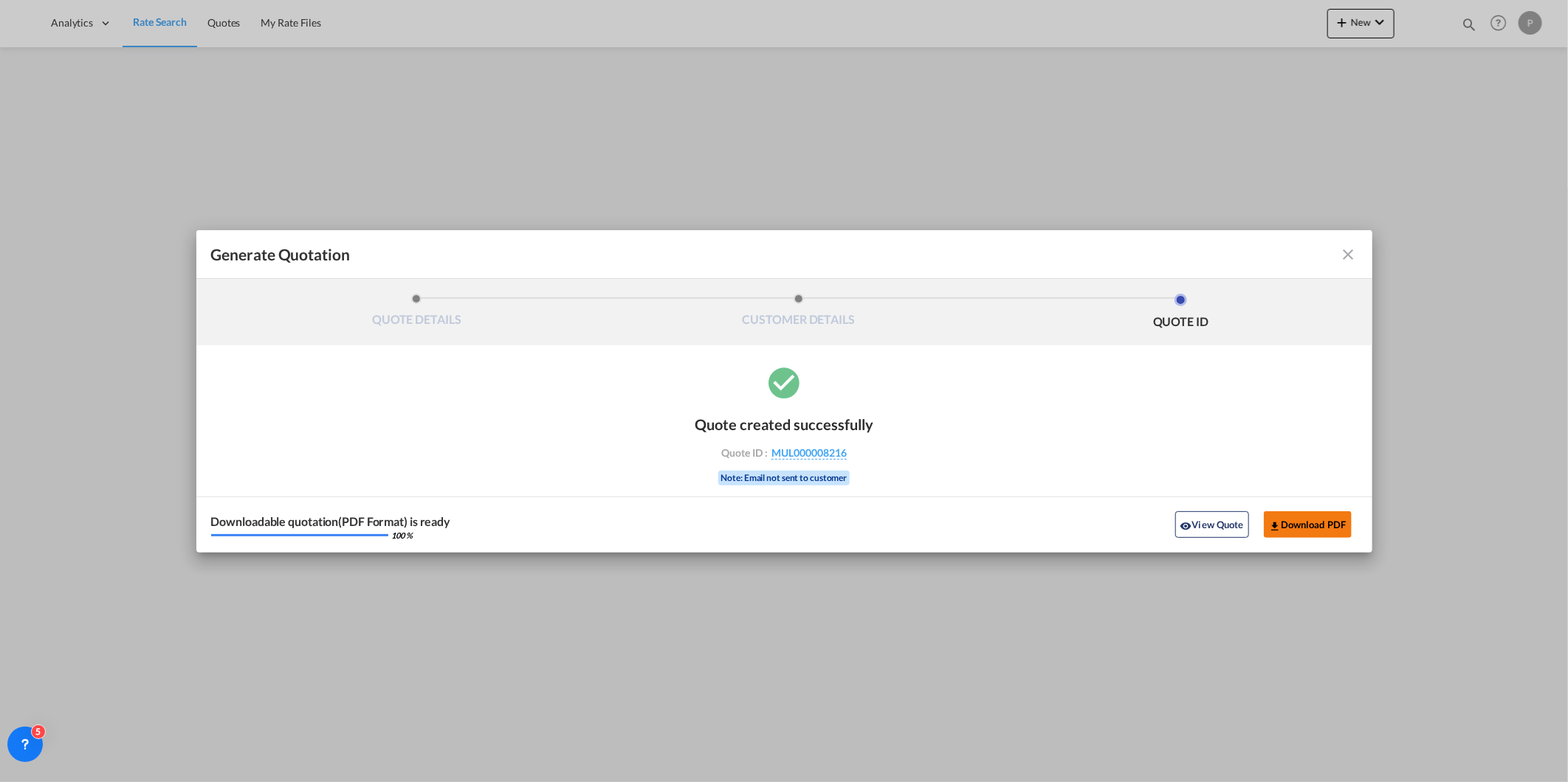
click at [1301, 520] on button "Download PDF" at bounding box center [1307, 524] width 88 height 27
click at [1338, 255] on div "Generate QuotationQUOTE ..." at bounding box center [1299, 255] width 114 height 18
click at [1349, 251] on md-icon "icon-close fg-AAA8AD cursor m-0" at bounding box center [1349, 255] width 18 height 18
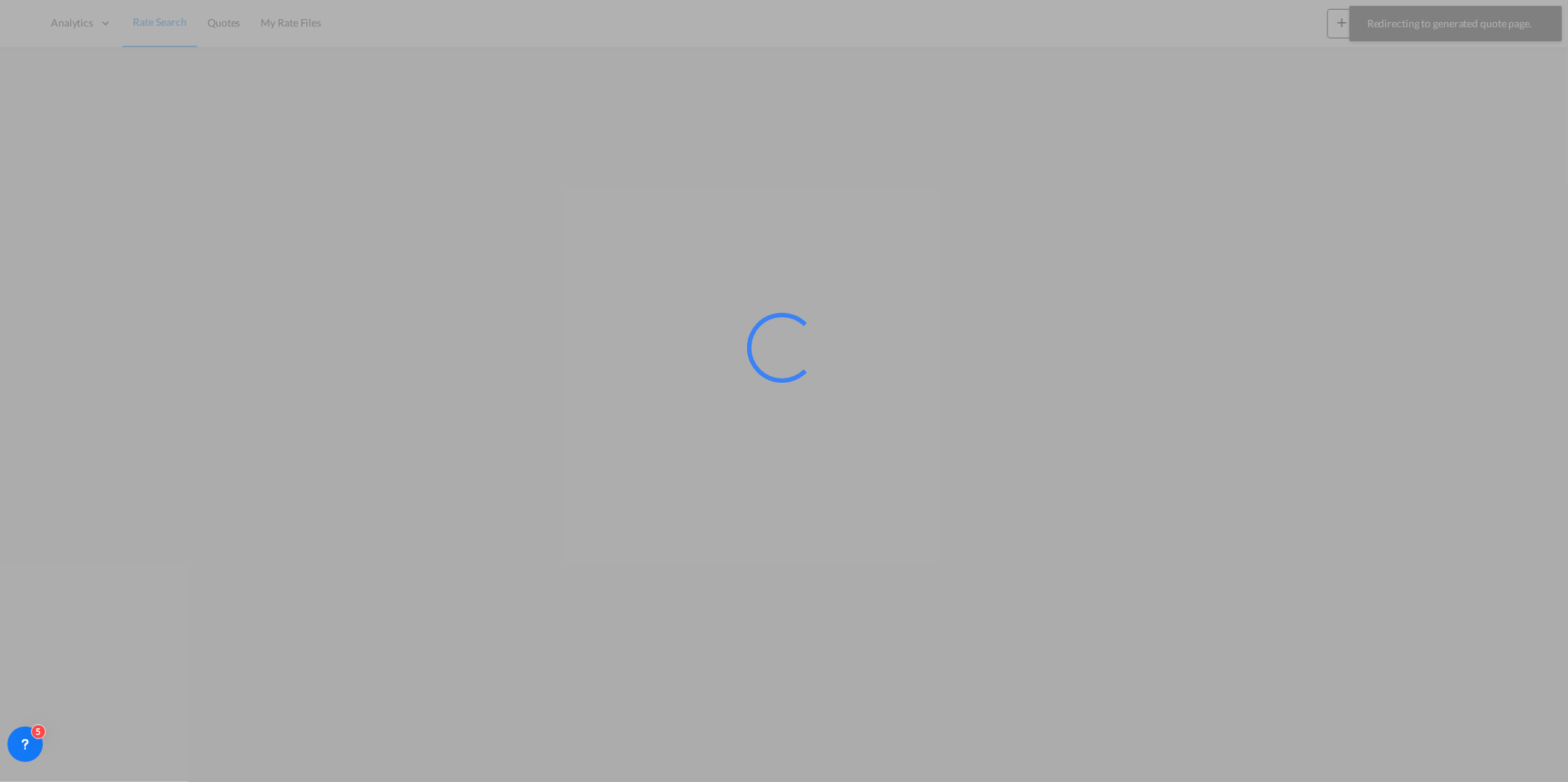
click at [1372, 23] on div at bounding box center [784, 391] width 1568 height 782
click at [1367, 23] on div at bounding box center [784, 391] width 1568 height 782
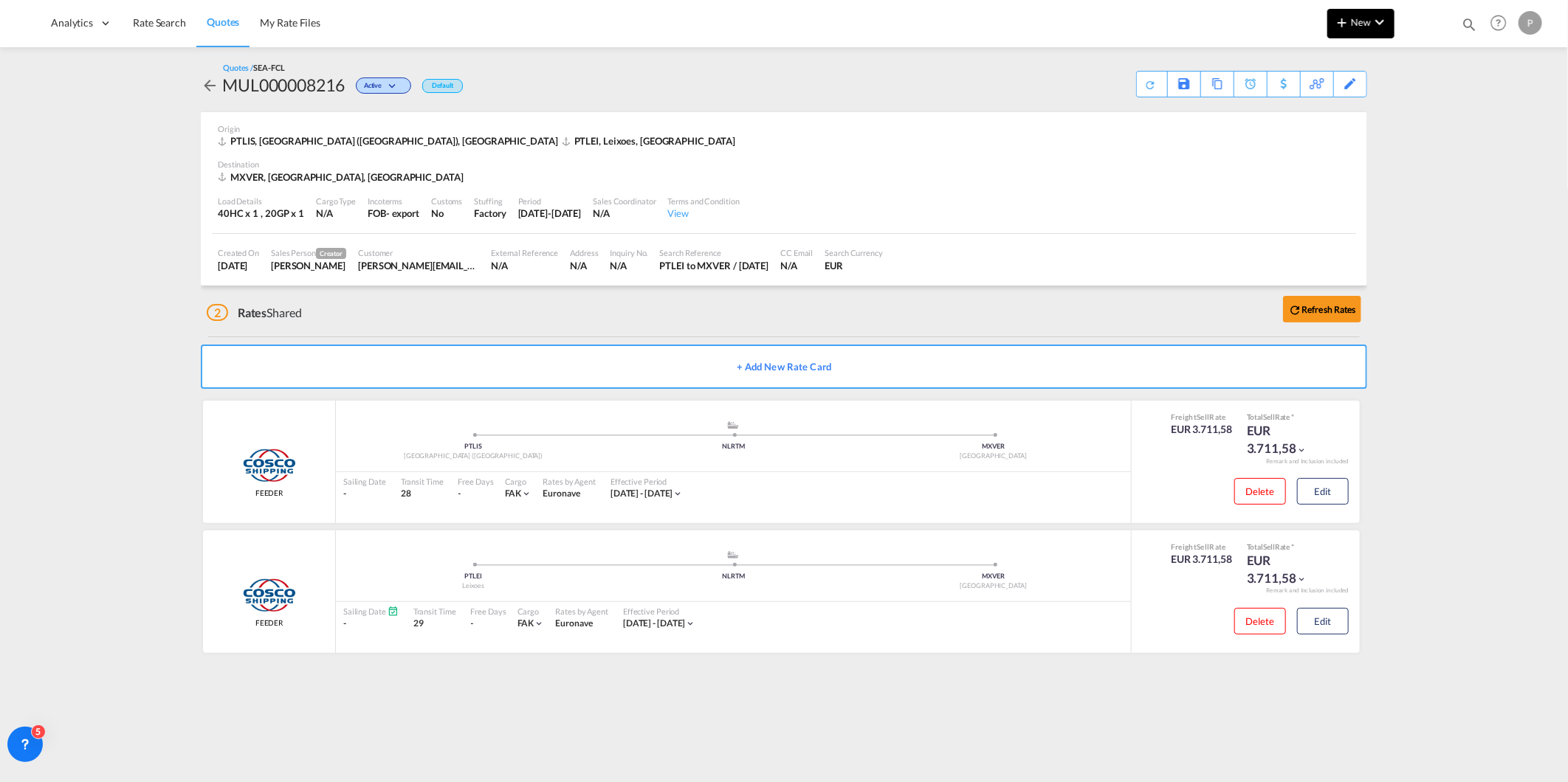
click at [1337, 34] on button "New" at bounding box center [1361, 23] width 67 height 29
click at [1329, 106] on span "Quote" at bounding box center [1320, 110] width 16 height 29
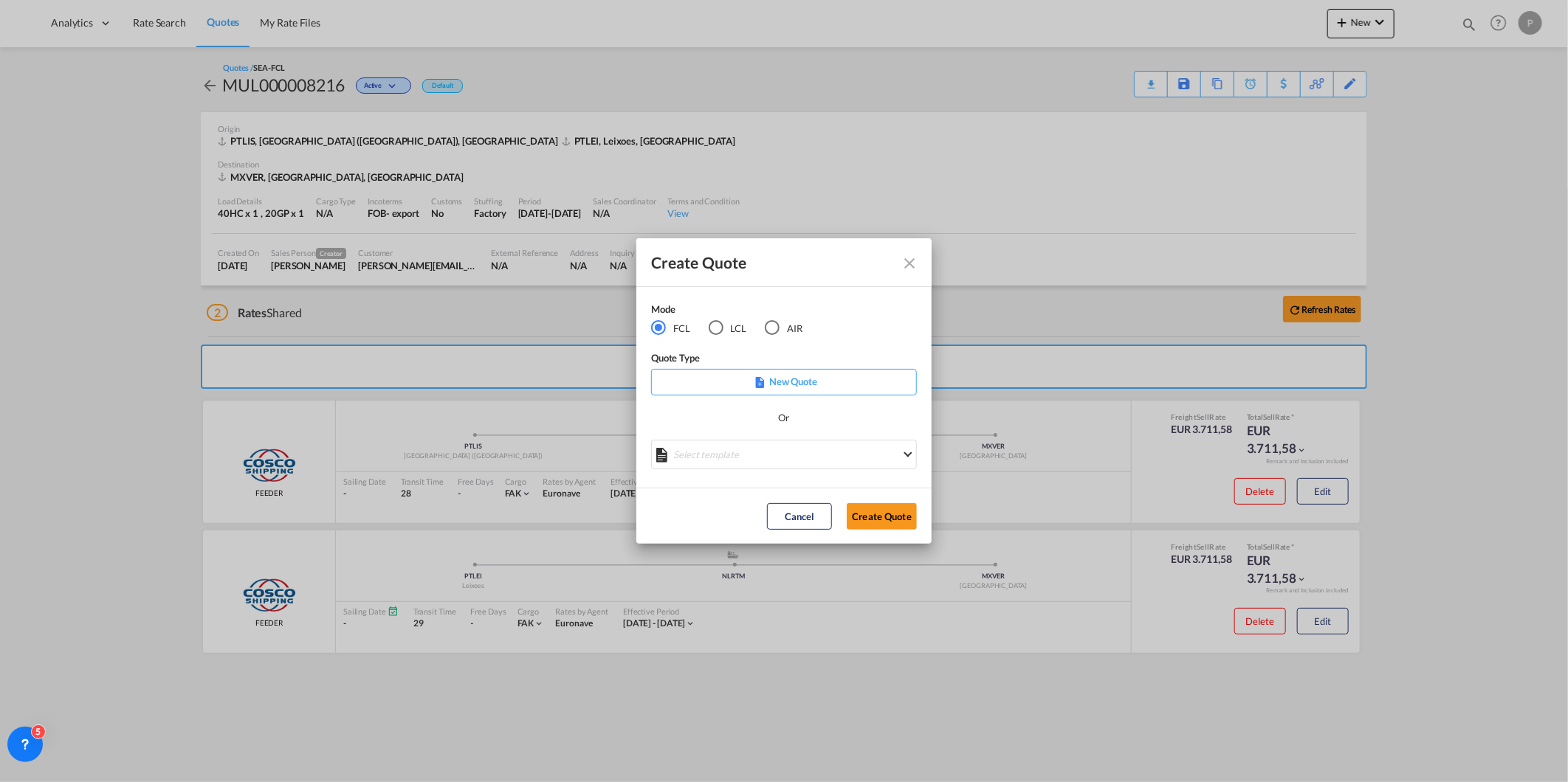
click at [722, 323] on div "LCL" at bounding box center [715, 327] width 15 height 15
click at [745, 454] on md-select "Select template TPS valid up to 31/12 [PERSON_NAME] | [DATE] [DATE] EXP_SP Gera…" at bounding box center [783, 454] width 266 height 29
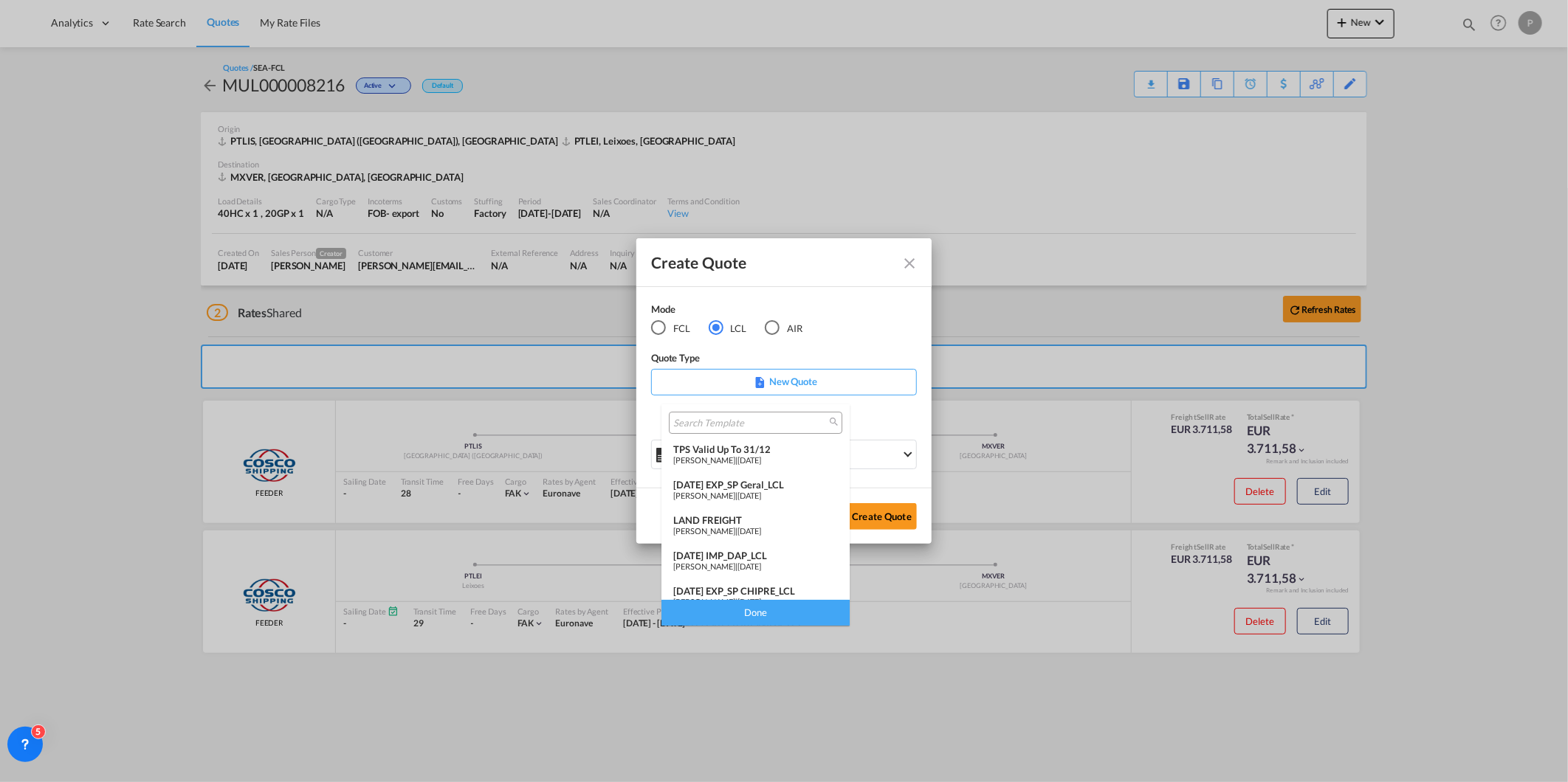
click at [745, 455] on span "[DATE]" at bounding box center [749, 459] width 23 height 9
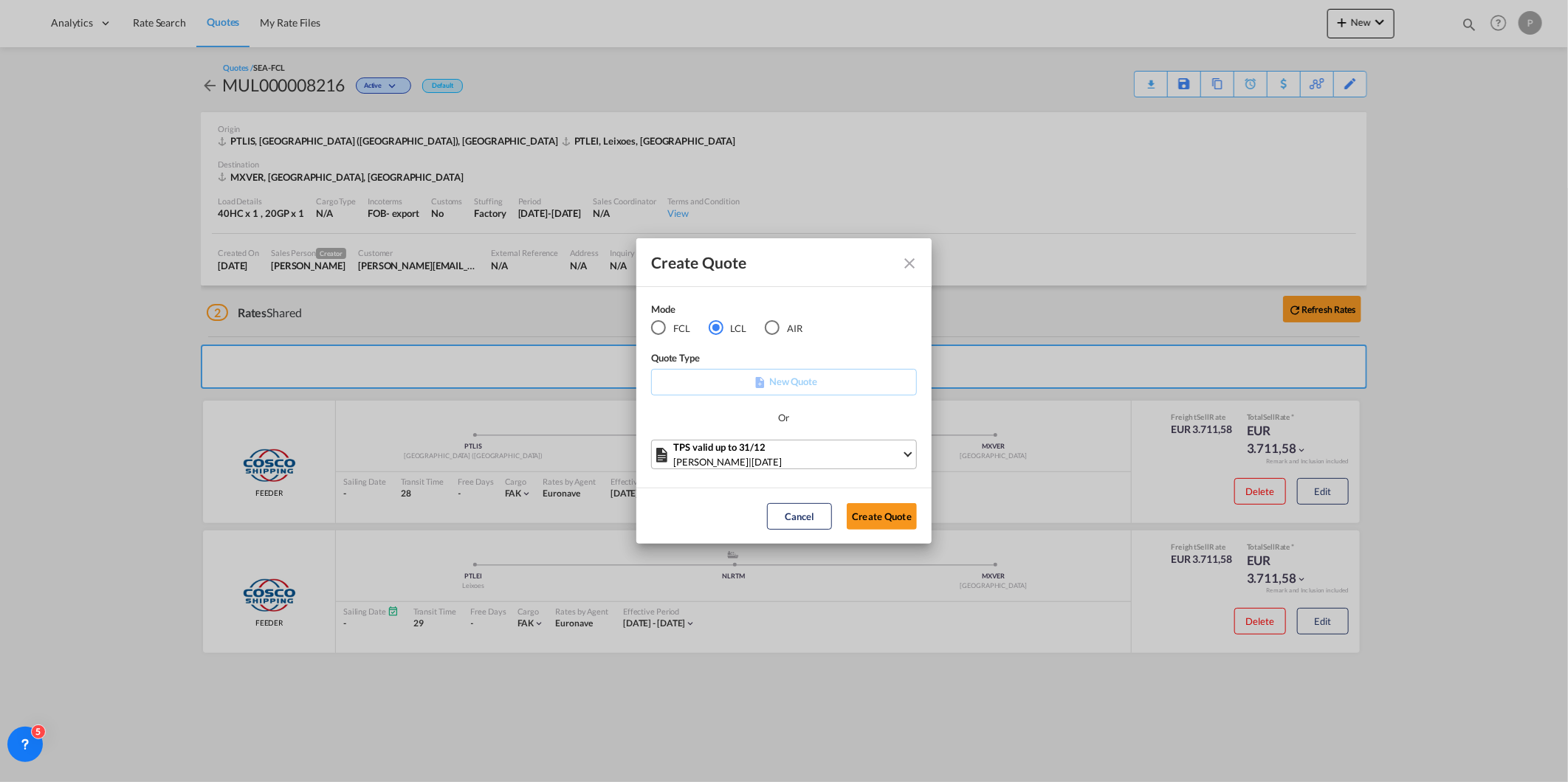
click at [746, 451] on div "TPS valid up to 31/12" at bounding box center [787, 446] width 228 height 15
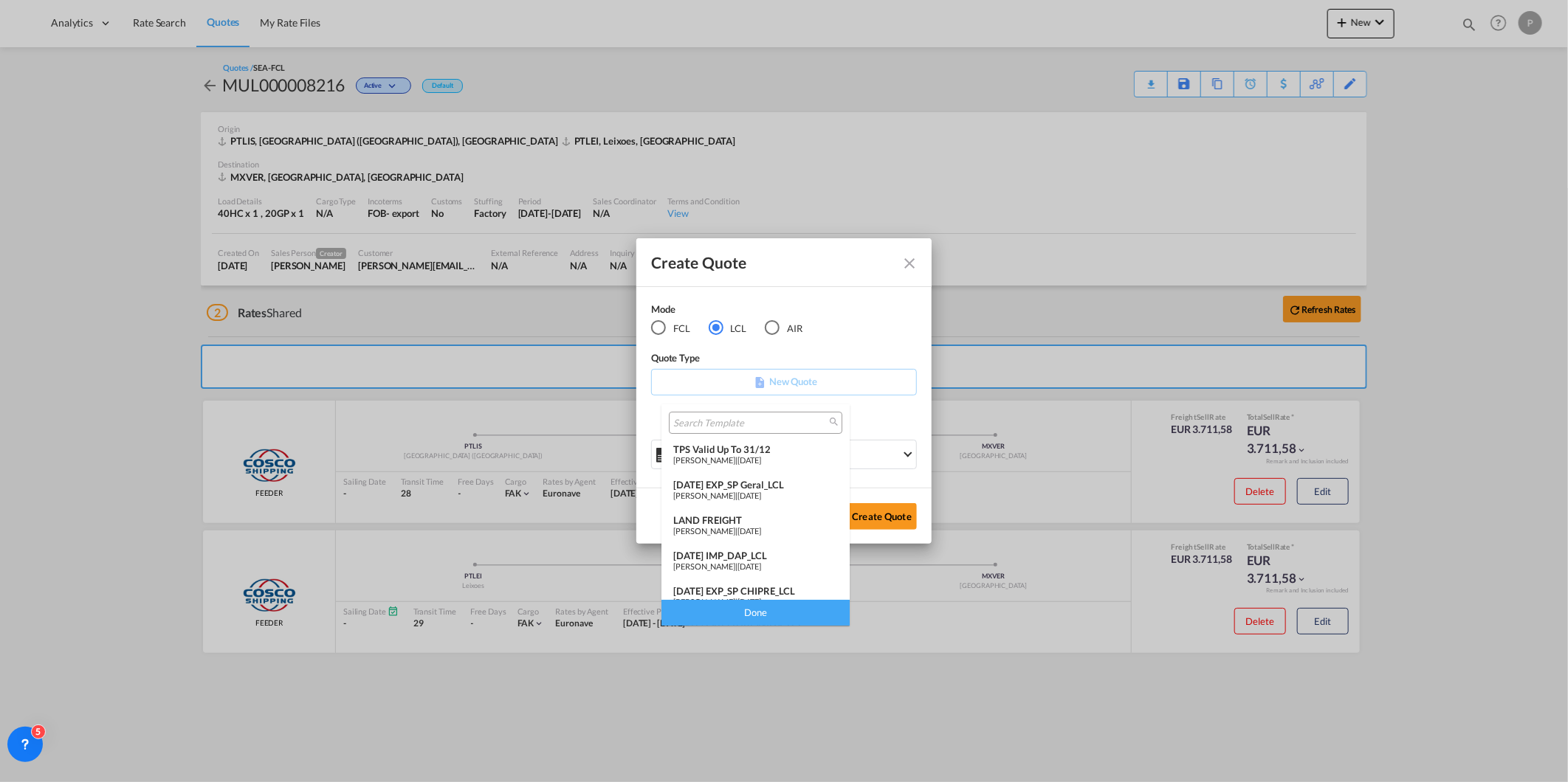
click at [806, 484] on div "[DATE] EXP_SP Geral_LCL" at bounding box center [755, 485] width 164 height 12
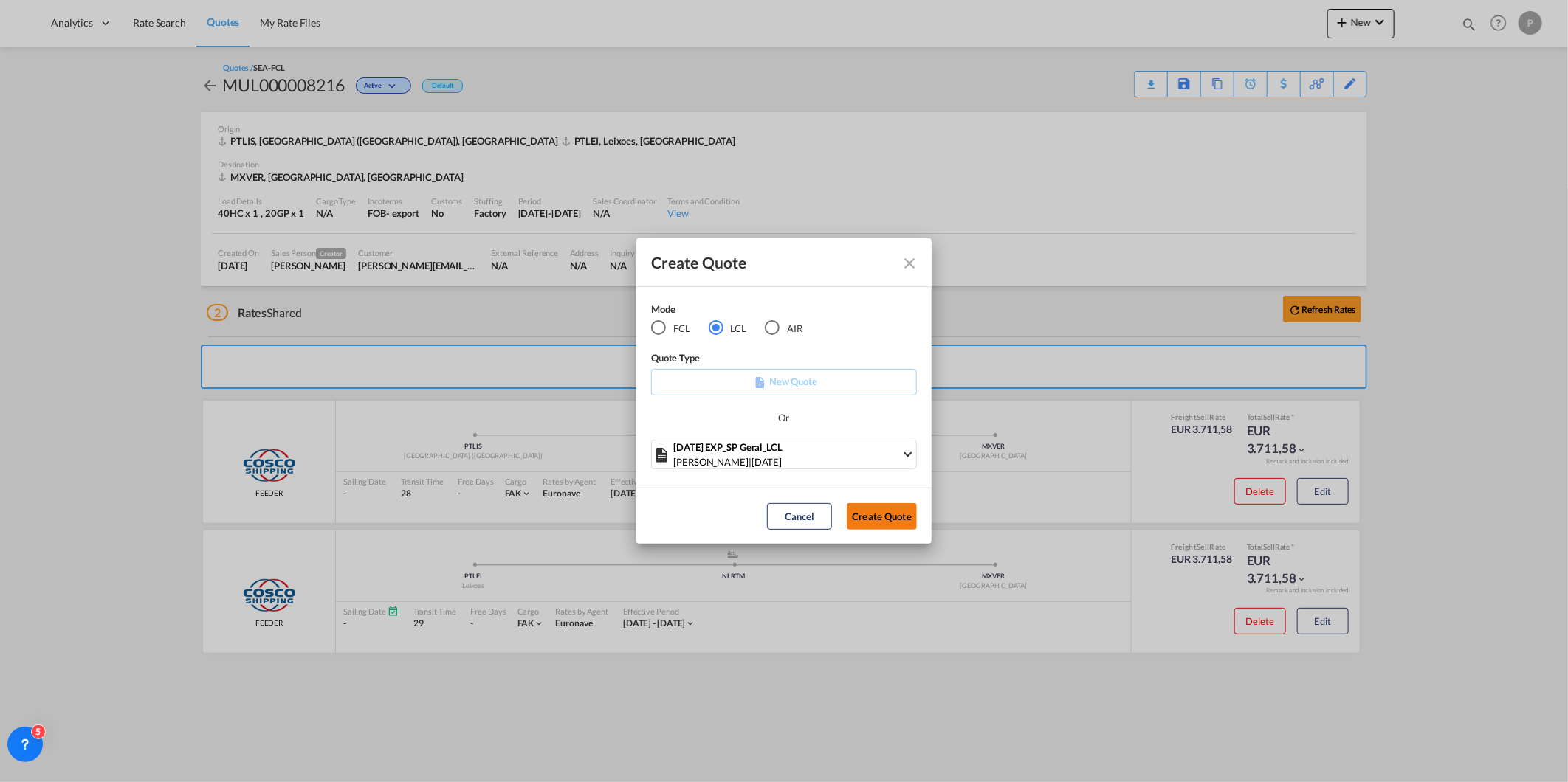
click at [874, 515] on button "Create Quote" at bounding box center [881, 516] width 70 height 27
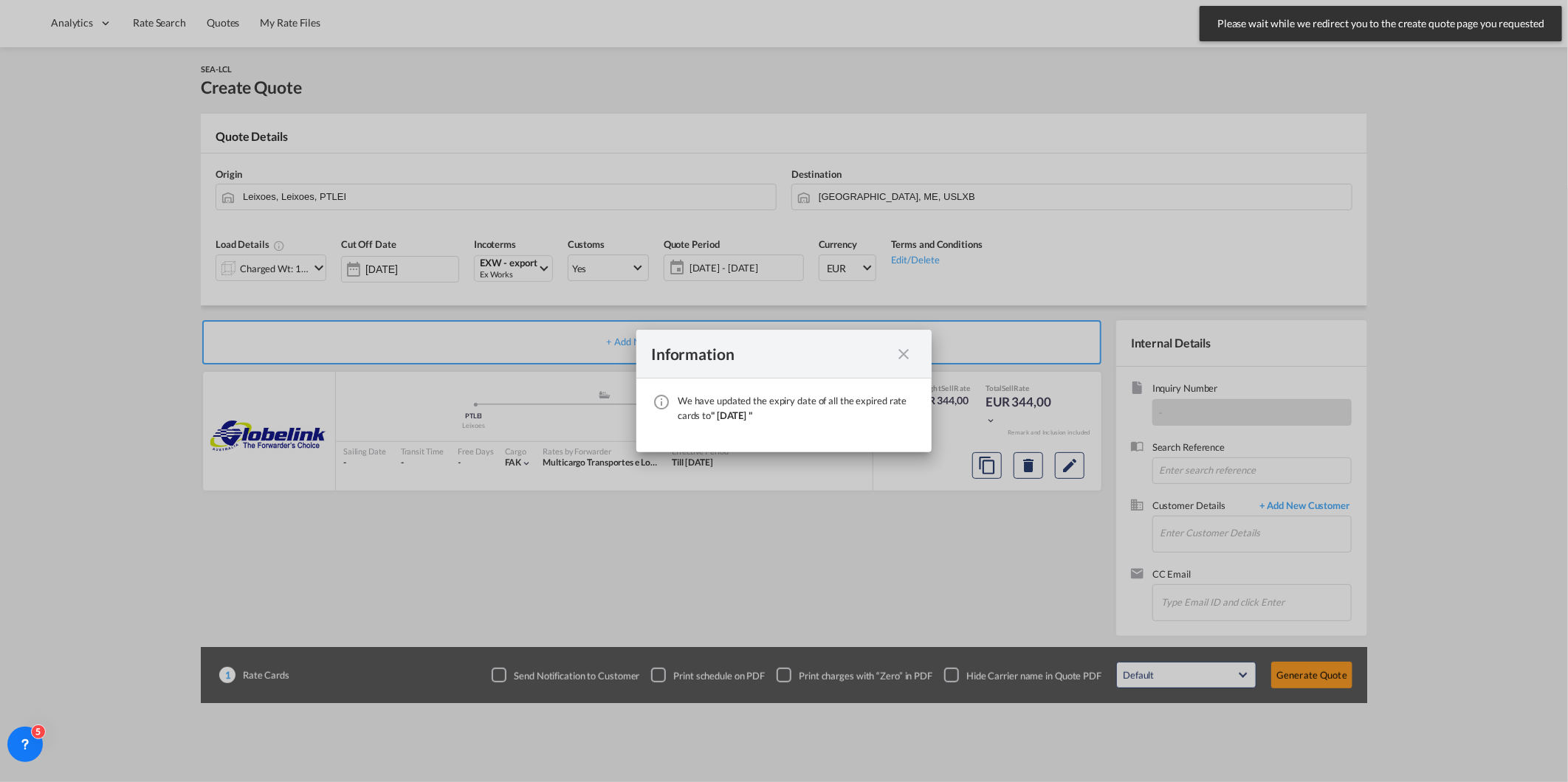
click at [908, 350] on md-icon "icon-close fg-AAA8AD cursor" at bounding box center [903, 354] width 18 height 18
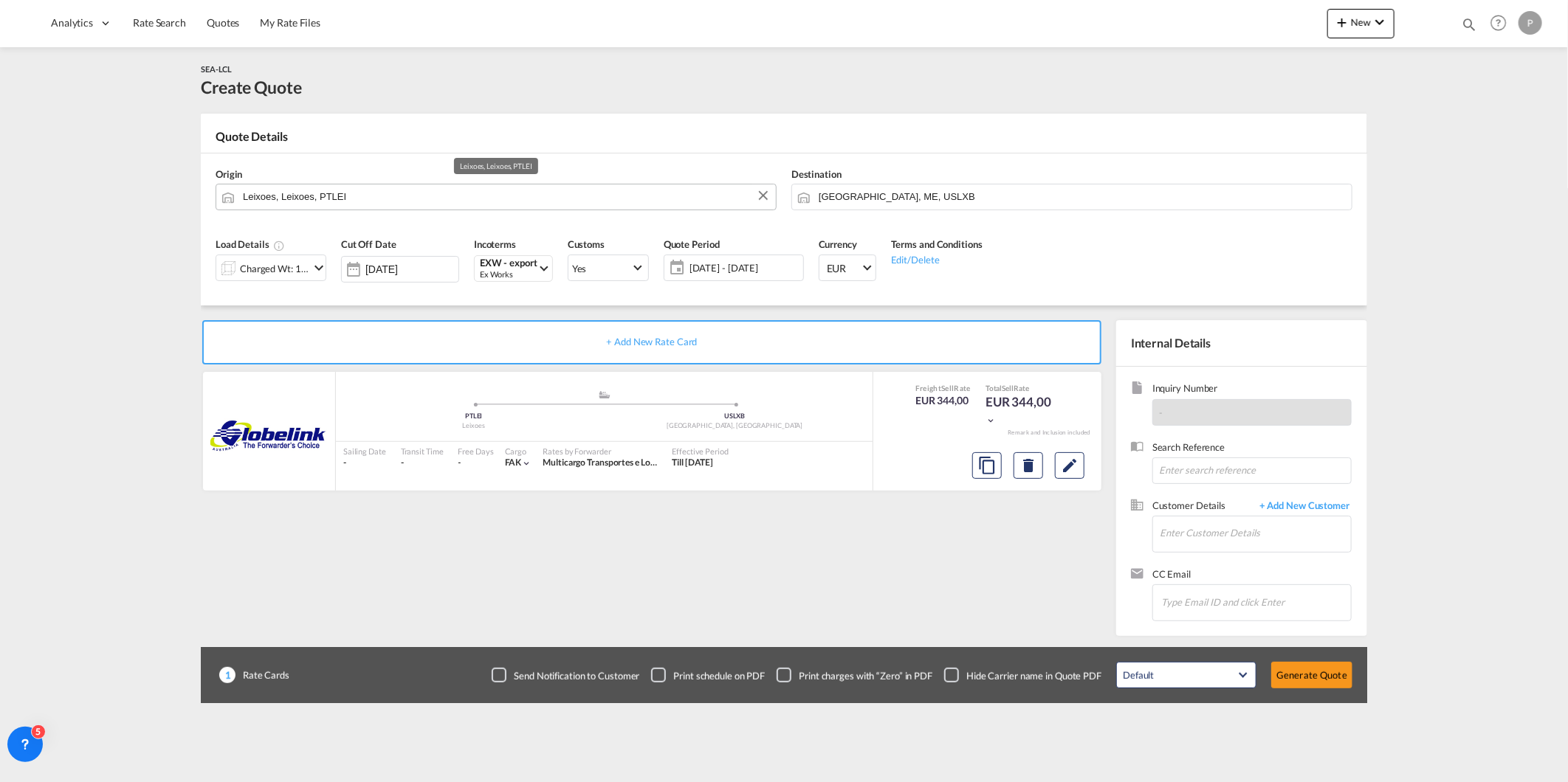
click at [392, 192] on input "Leixoes, Leixoes, PTLEI" at bounding box center [505, 197] width 526 height 26
click at [330, 232] on div "Haiph ong Viet Nam VNHPH" at bounding box center [356, 228] width 281 height 44
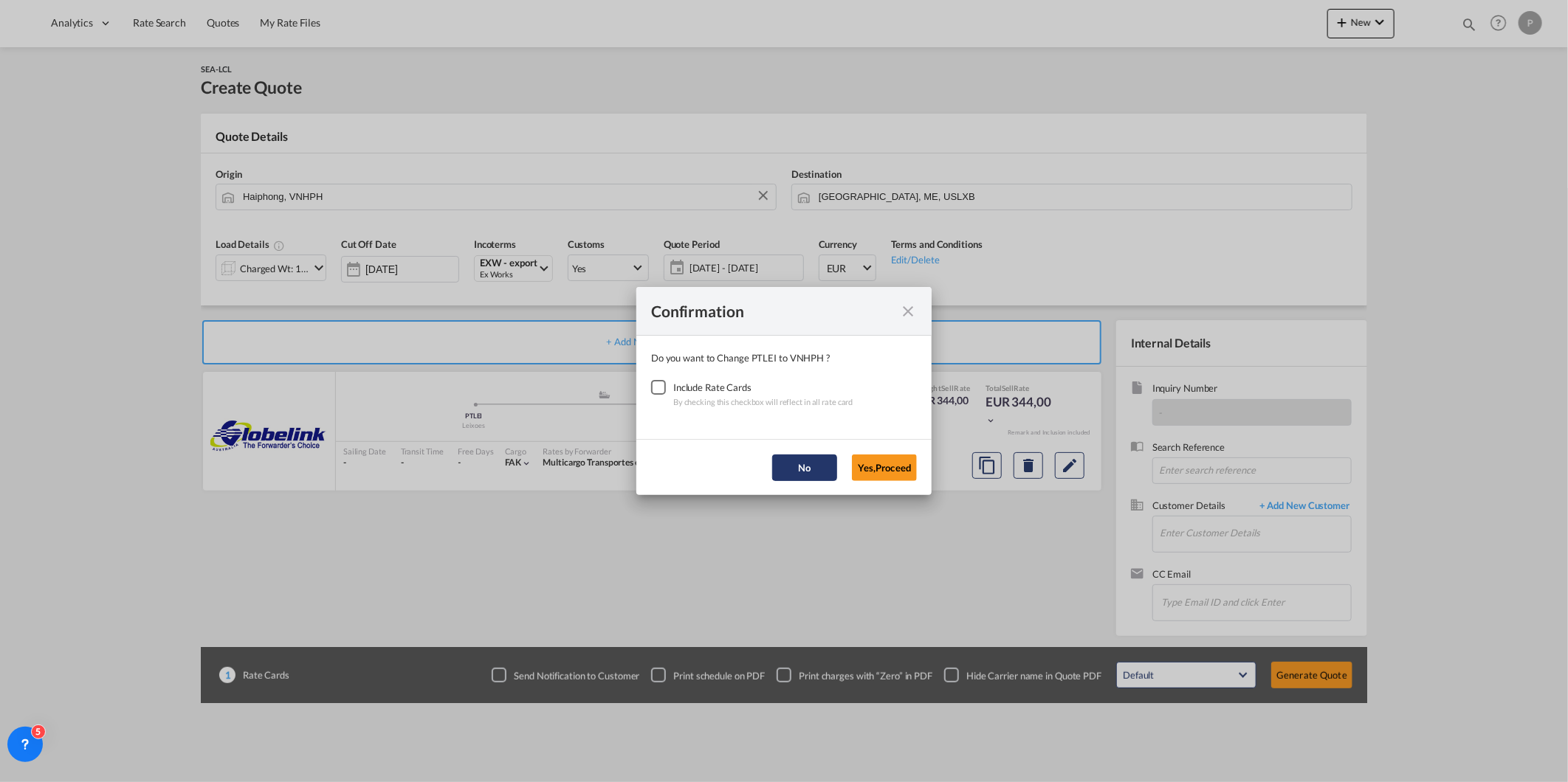
click at [827, 468] on button "No" at bounding box center [804, 467] width 65 height 27
type input "Leixoes, Leixoes, PTLEI"
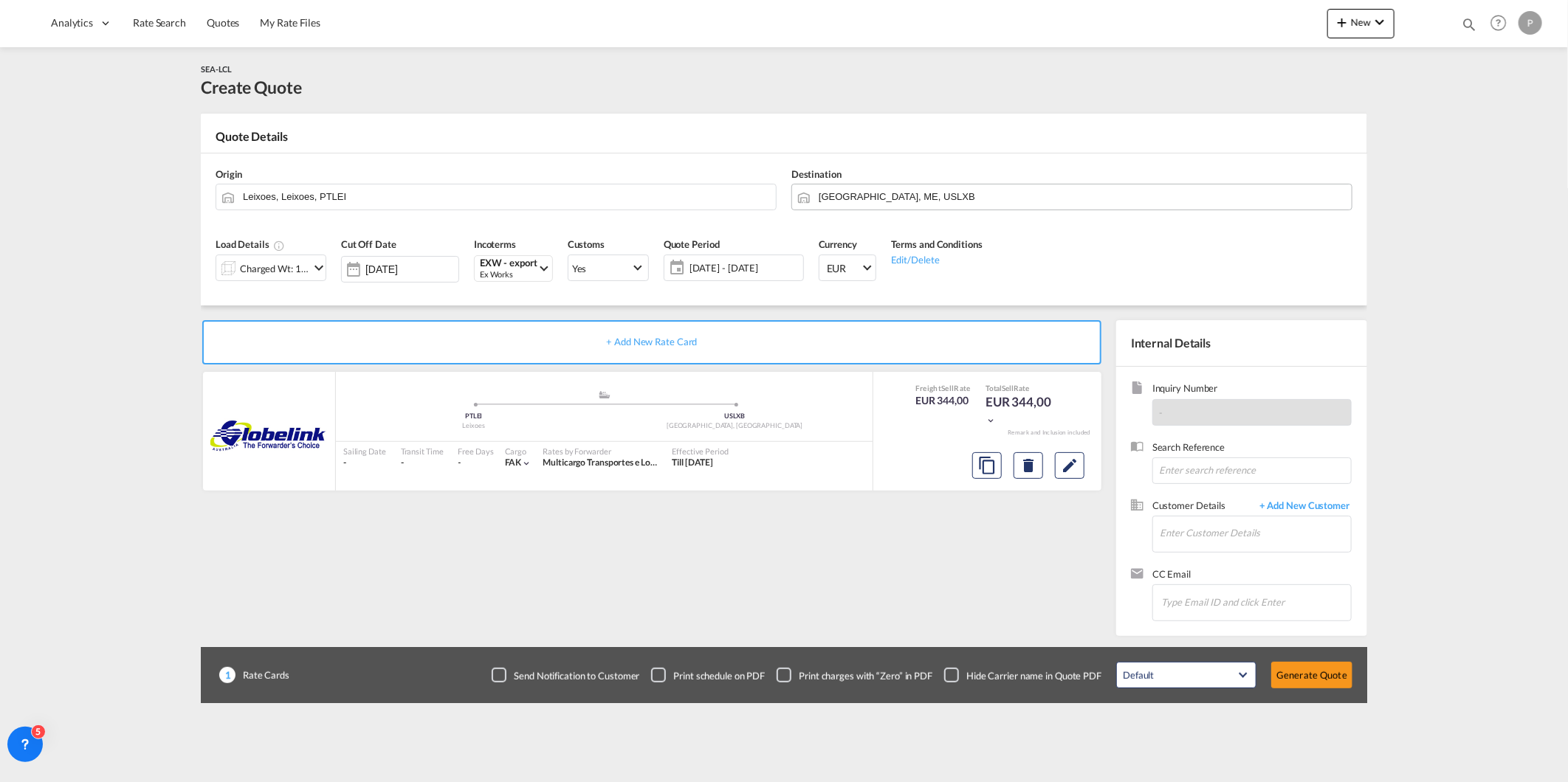
click at [889, 196] on input "[GEOGRAPHIC_DATA], ME, USLXB" at bounding box center [1081, 197] width 526 height 26
click at [929, 226] on div "Haipho ng Viet Nam VNHPH" at bounding box center [932, 228] width 281 height 44
type input "Haiphong, VNHPH"
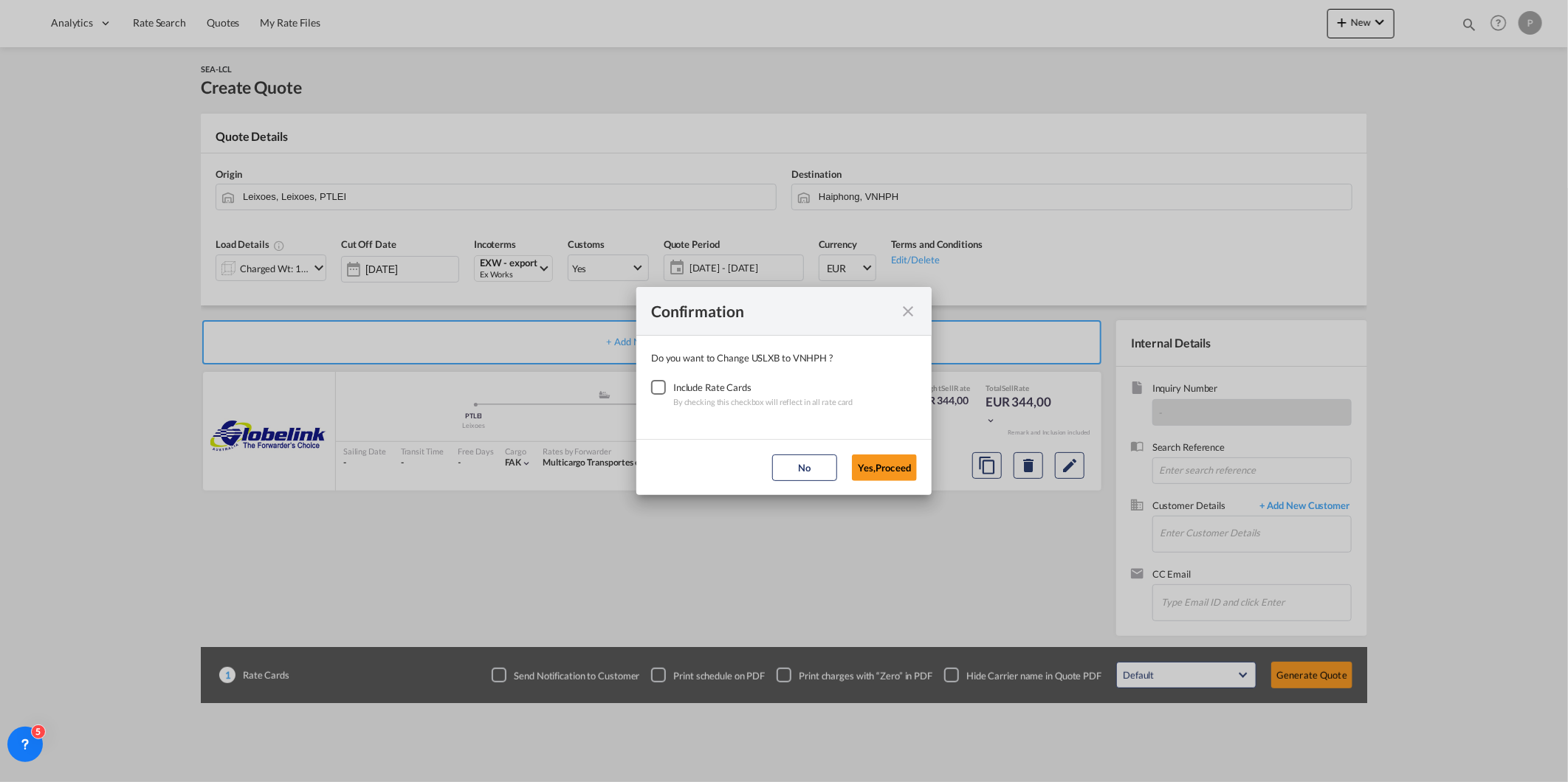
drag, startPoint x: 651, startPoint y: 396, endPoint x: 665, endPoint y: 398, distance: 14.1
click at [651, 393] on div "Checkbox No Ink" at bounding box center [657, 387] width 15 height 15
click at [873, 475] on button "Yes,Proceed" at bounding box center [884, 467] width 65 height 27
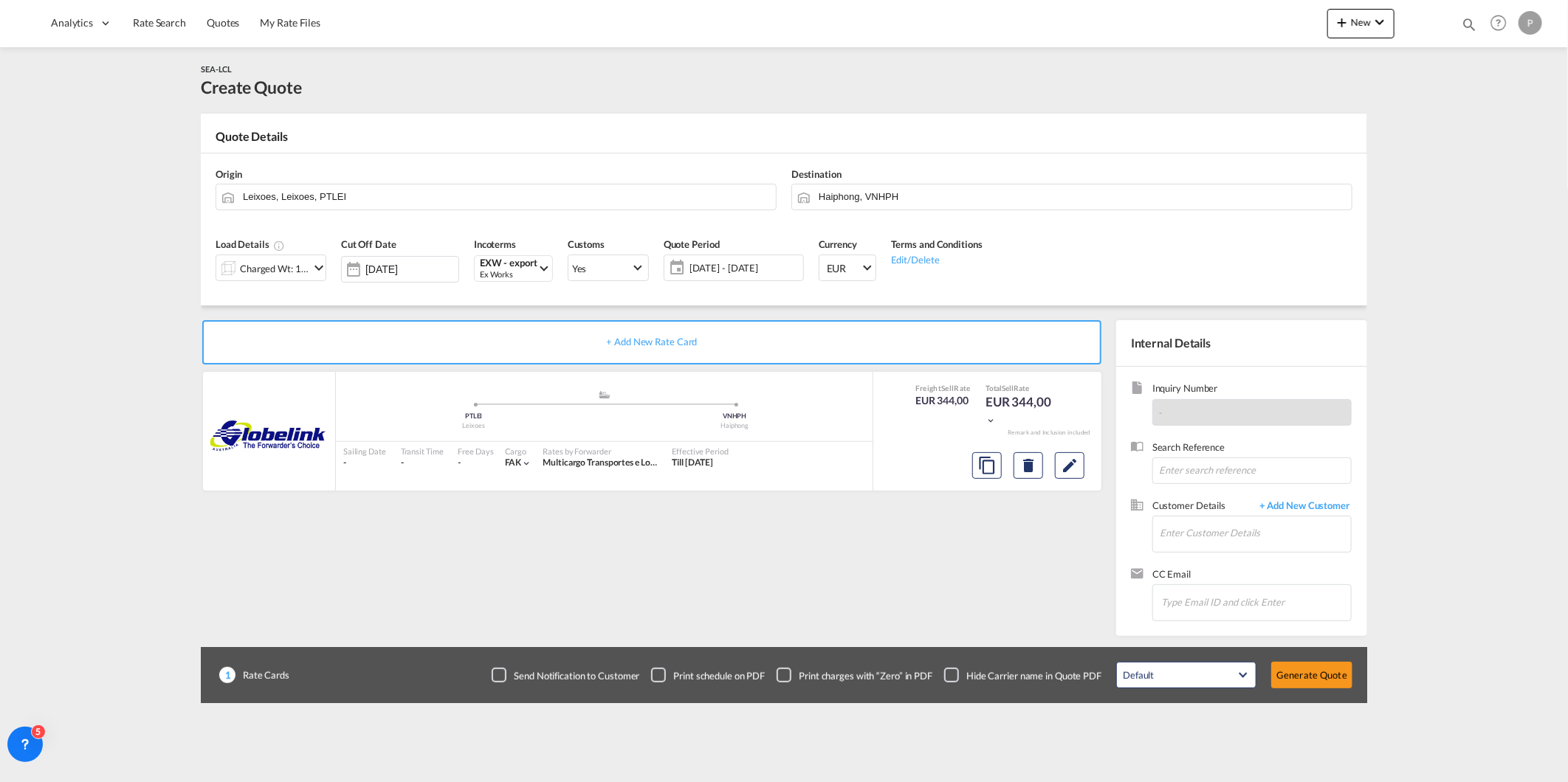
click at [259, 270] on div "Charged Wt: 1,00 W/M" at bounding box center [275, 268] width 70 height 21
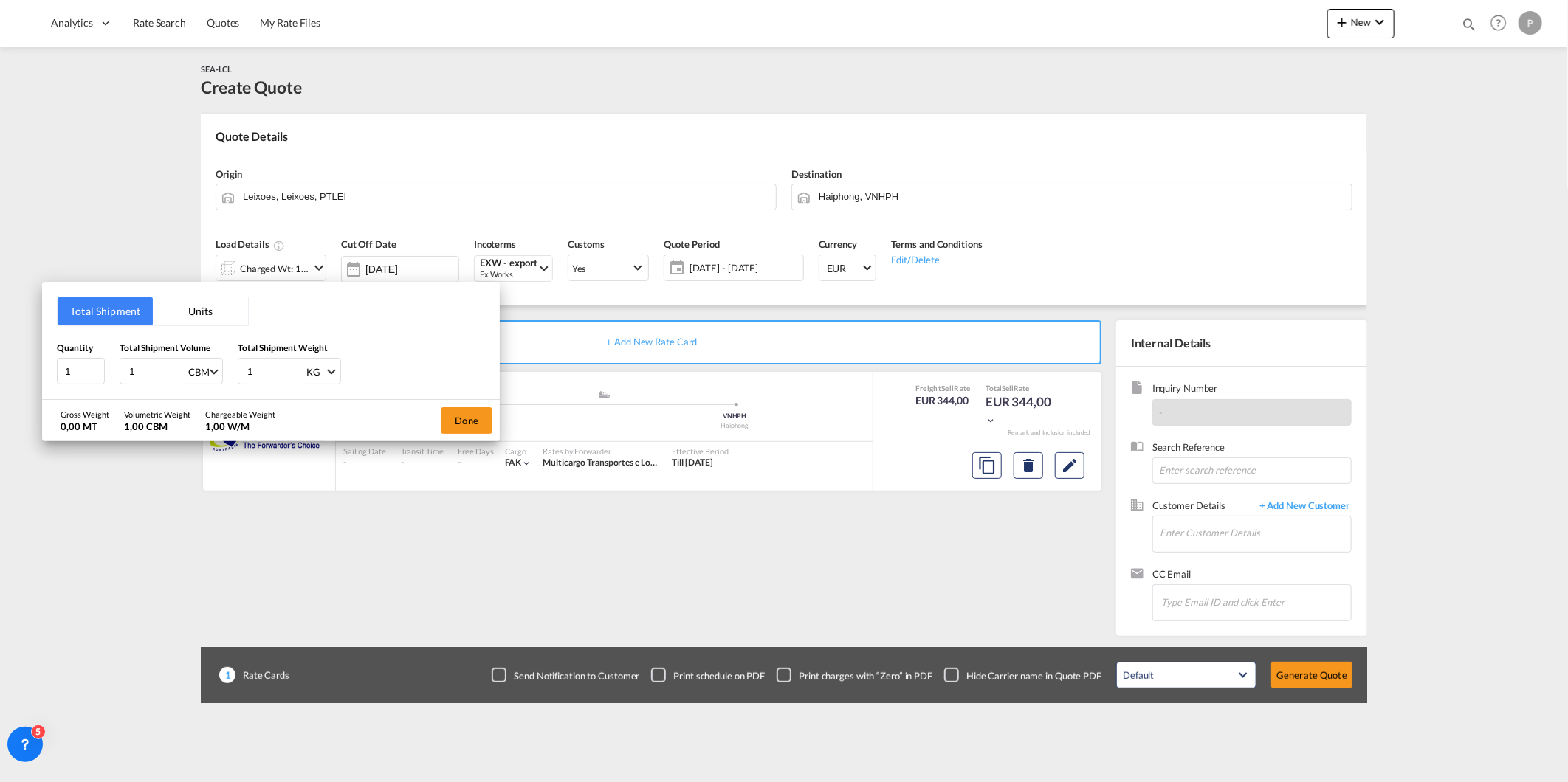
click at [176, 314] on button "Units" at bounding box center [201, 311] width 96 height 28
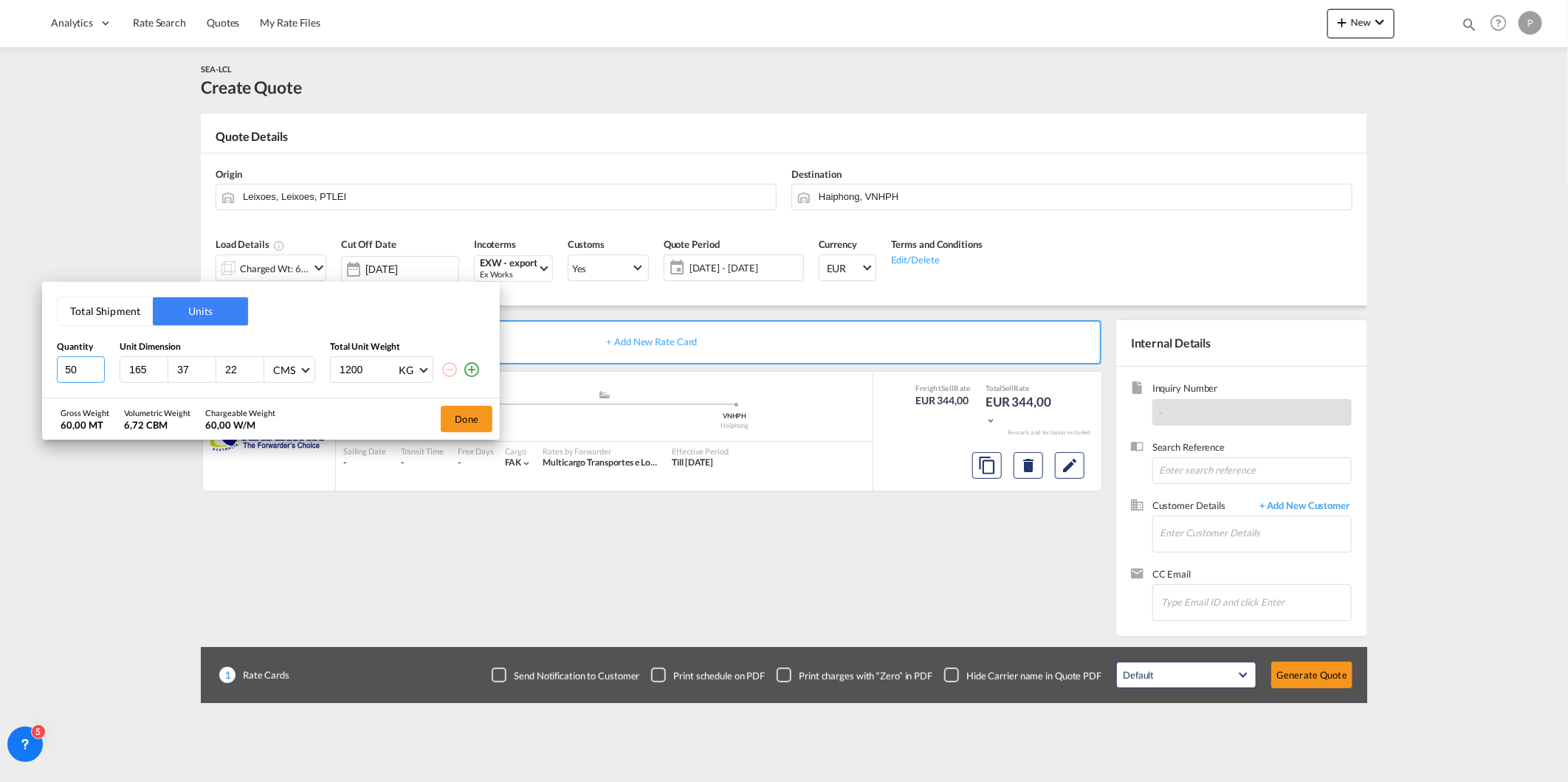
click at [80, 371] on input "50" at bounding box center [81, 369] width 48 height 27
click at [99, 319] on button "Total Shipment" at bounding box center [105, 311] width 96 height 28
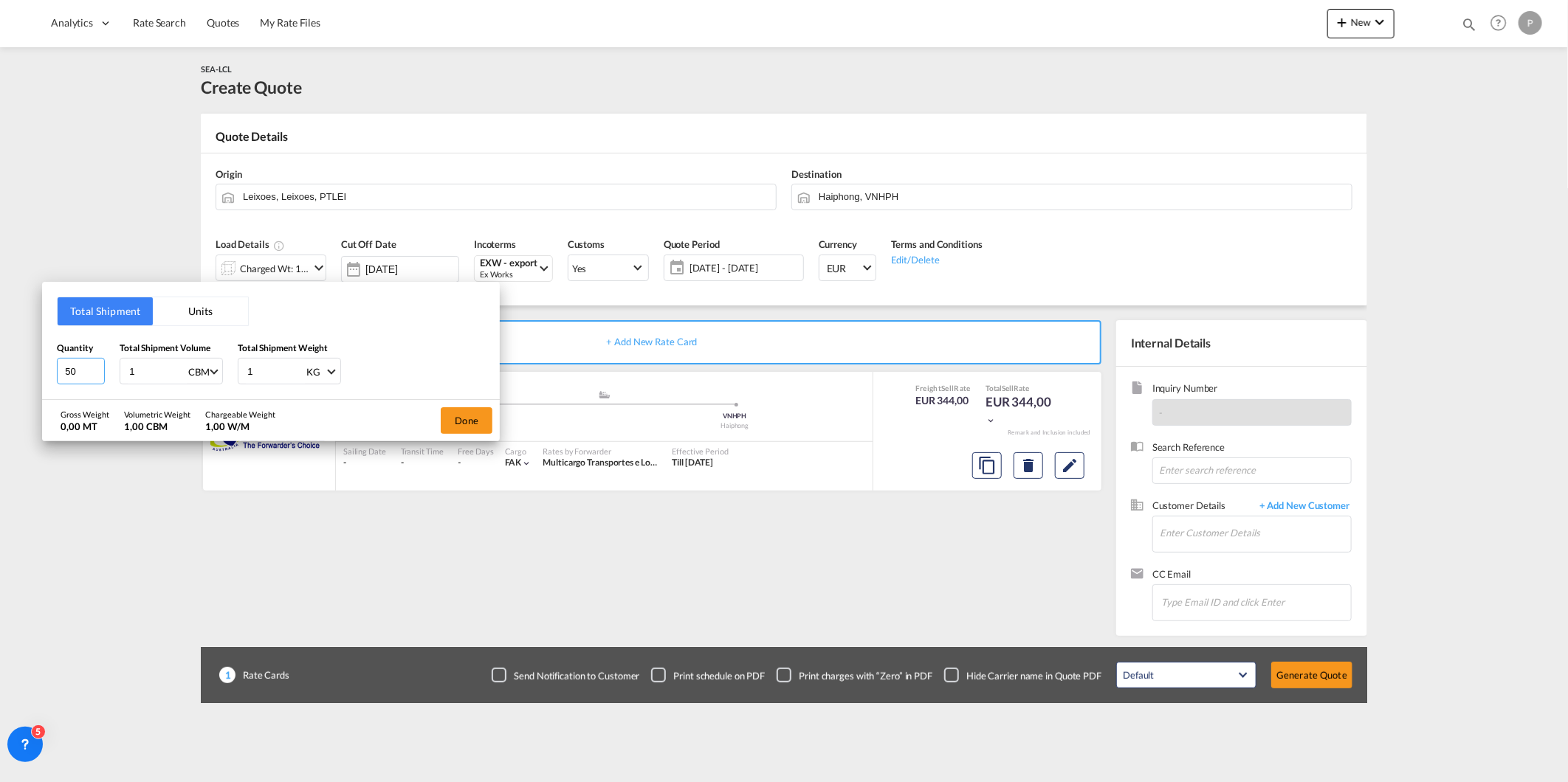
click at [79, 374] on input "50" at bounding box center [81, 371] width 48 height 27
type input "8"
type input "3"
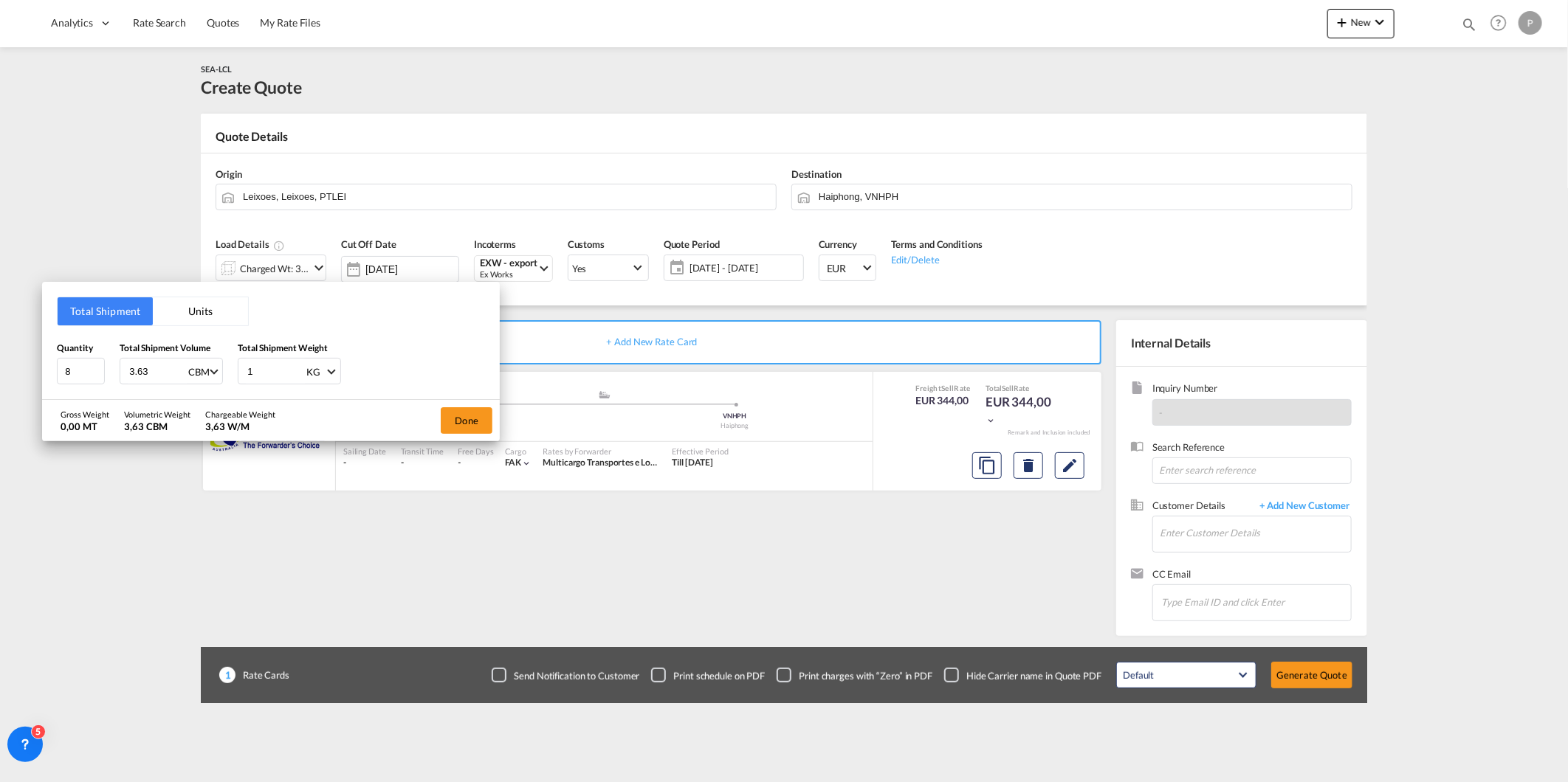
type input "3.63"
type input "511"
click at [469, 417] on button "Done" at bounding box center [466, 420] width 52 height 27
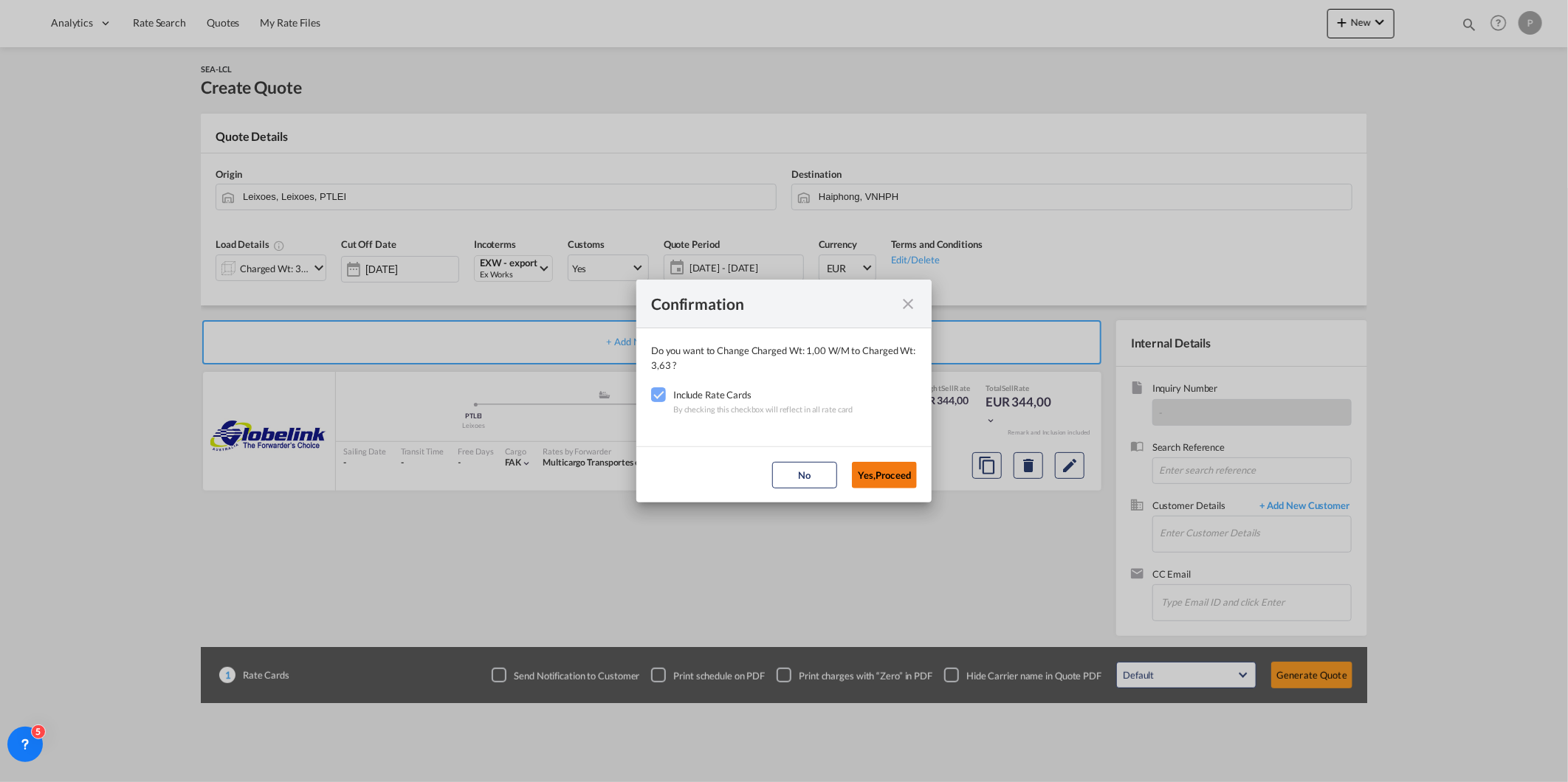
click at [868, 477] on button "Yes,Proceed" at bounding box center [884, 475] width 65 height 27
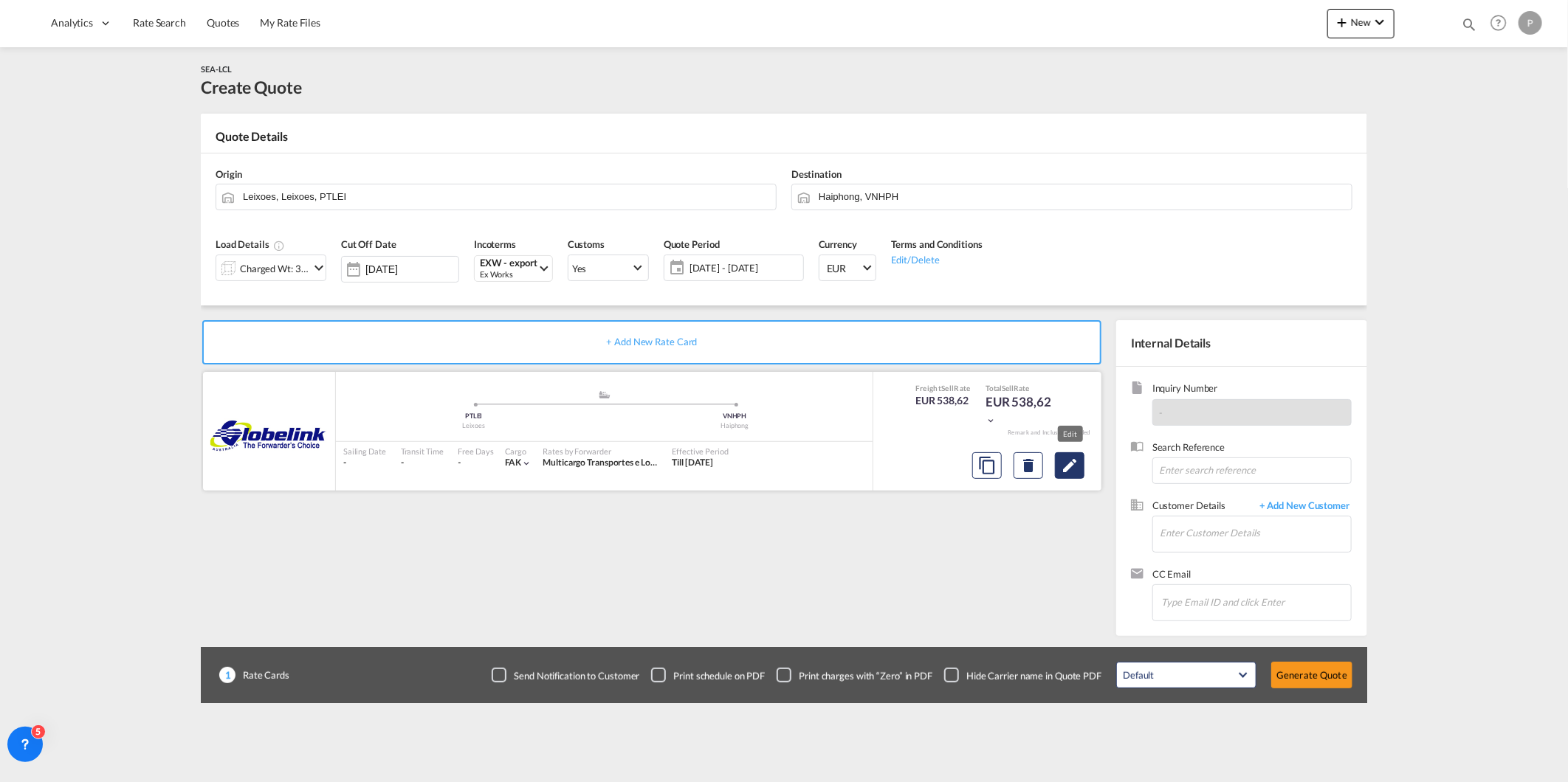
click at [1071, 469] on md-icon "Edit" at bounding box center [1069, 465] width 18 height 18
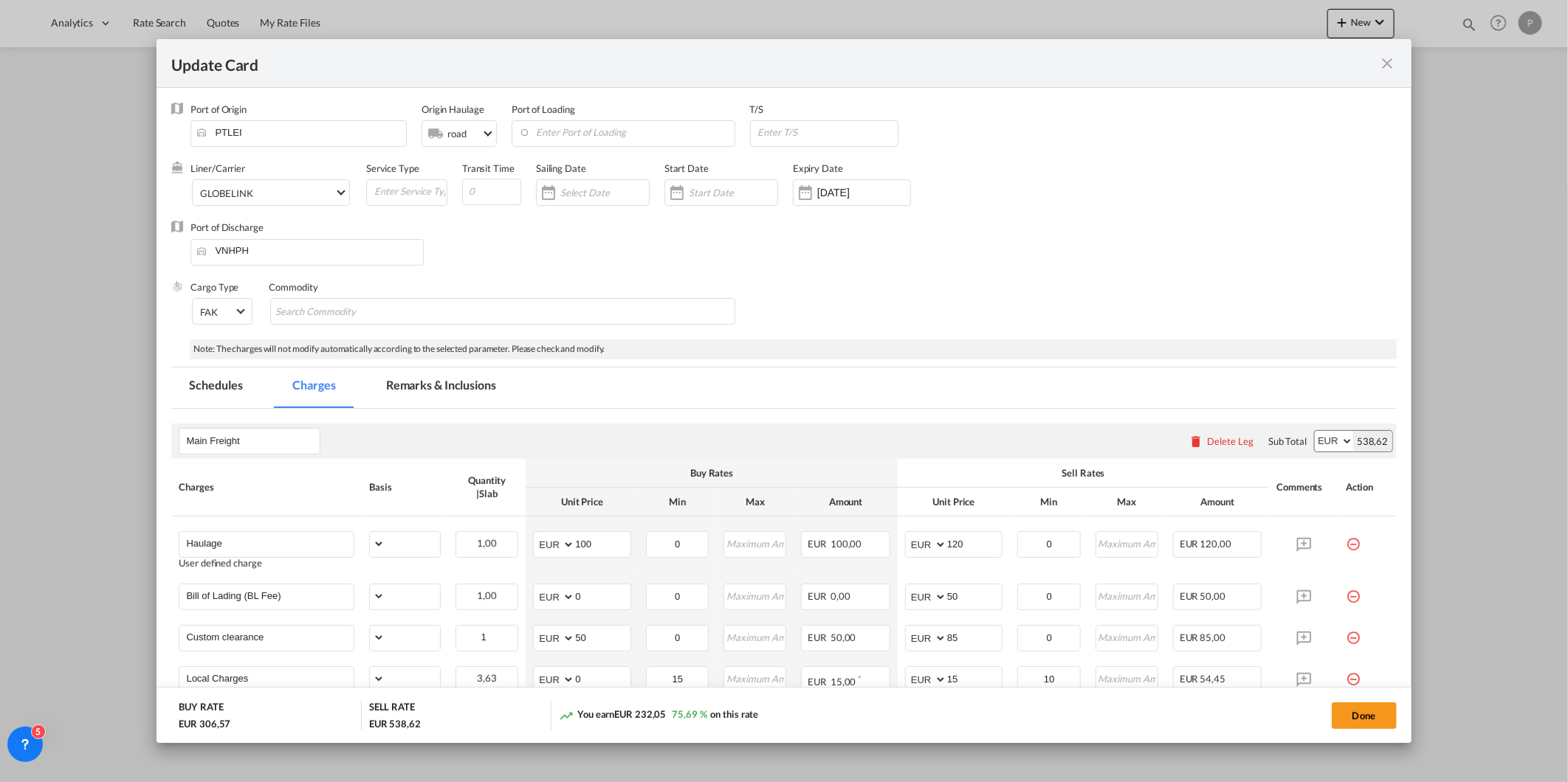
scroll to position [235, 0]
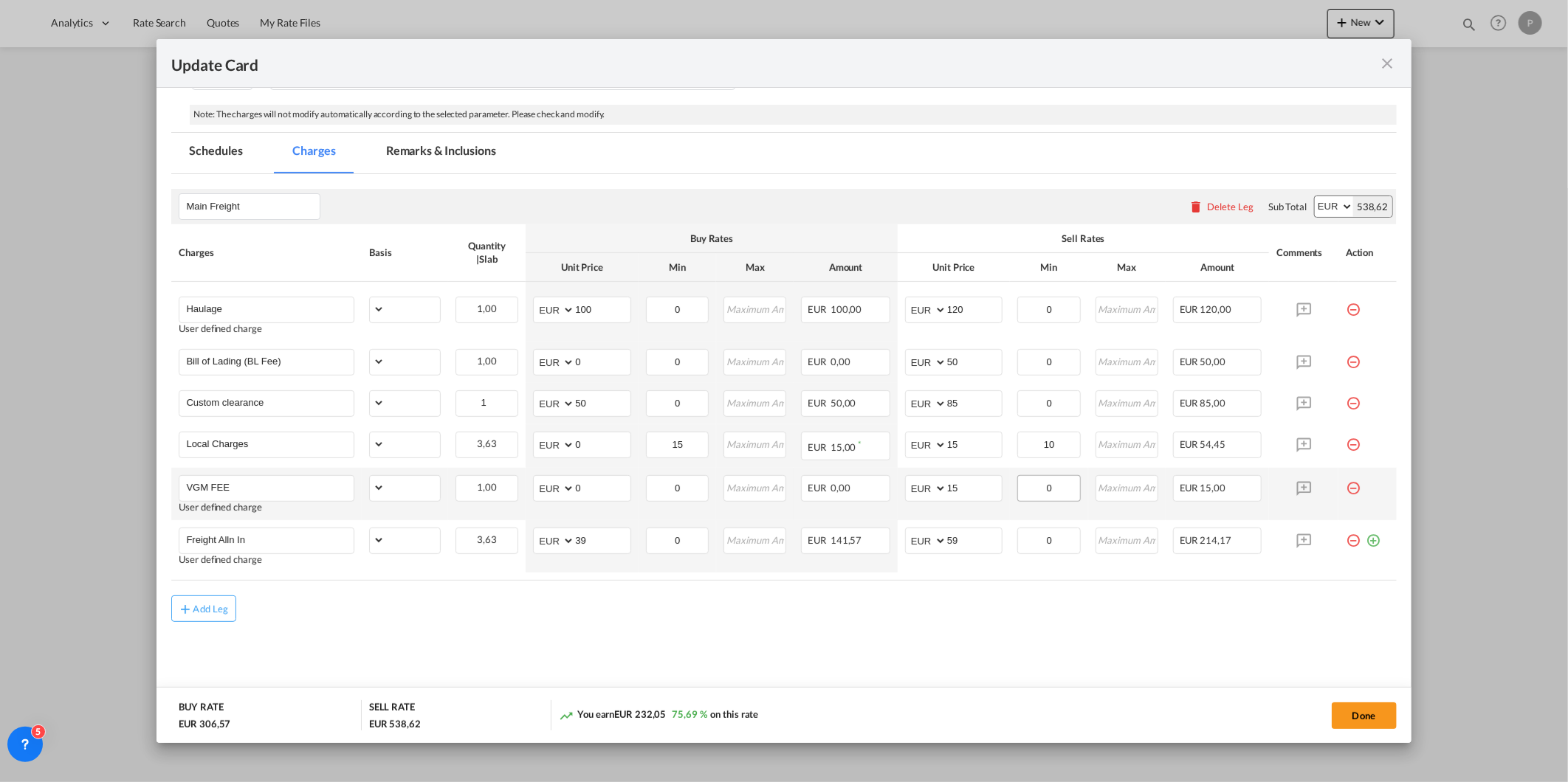
select select "per_shipment"
select select "per_bl"
select select "per_document"
select select "per_cbm"
select select "per_hbl"
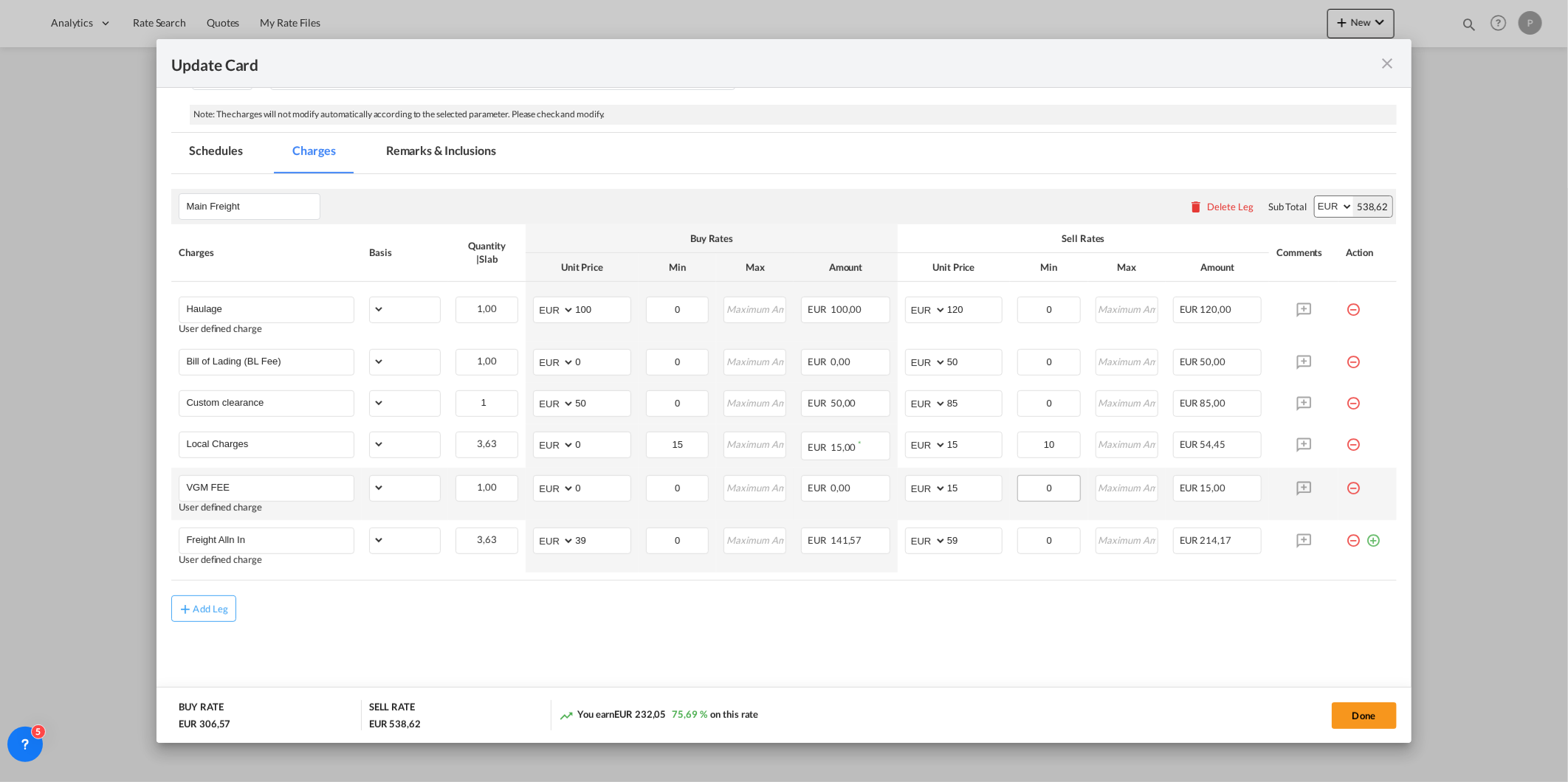
select select "per_cbm"
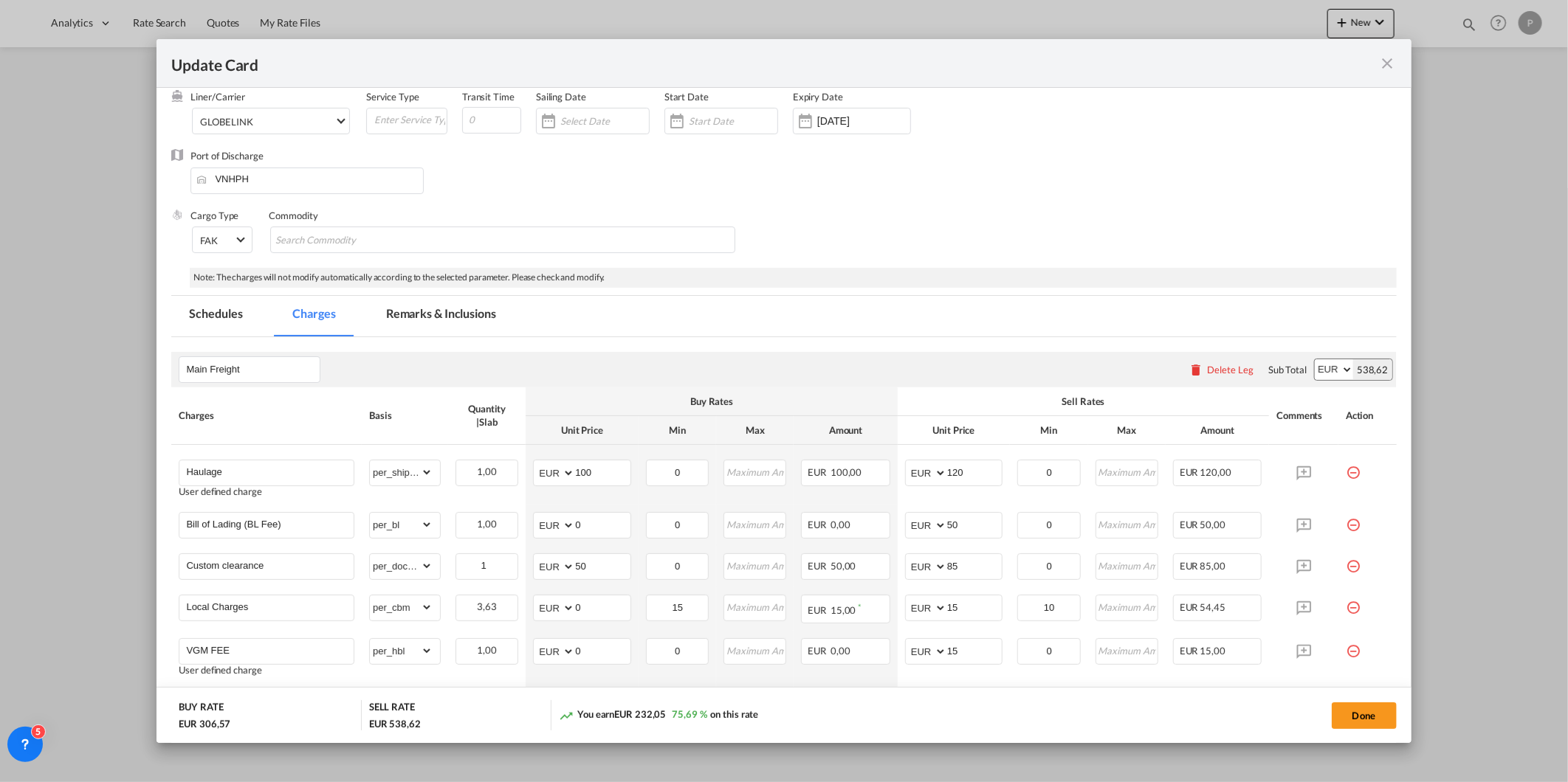
scroll to position [0, 0]
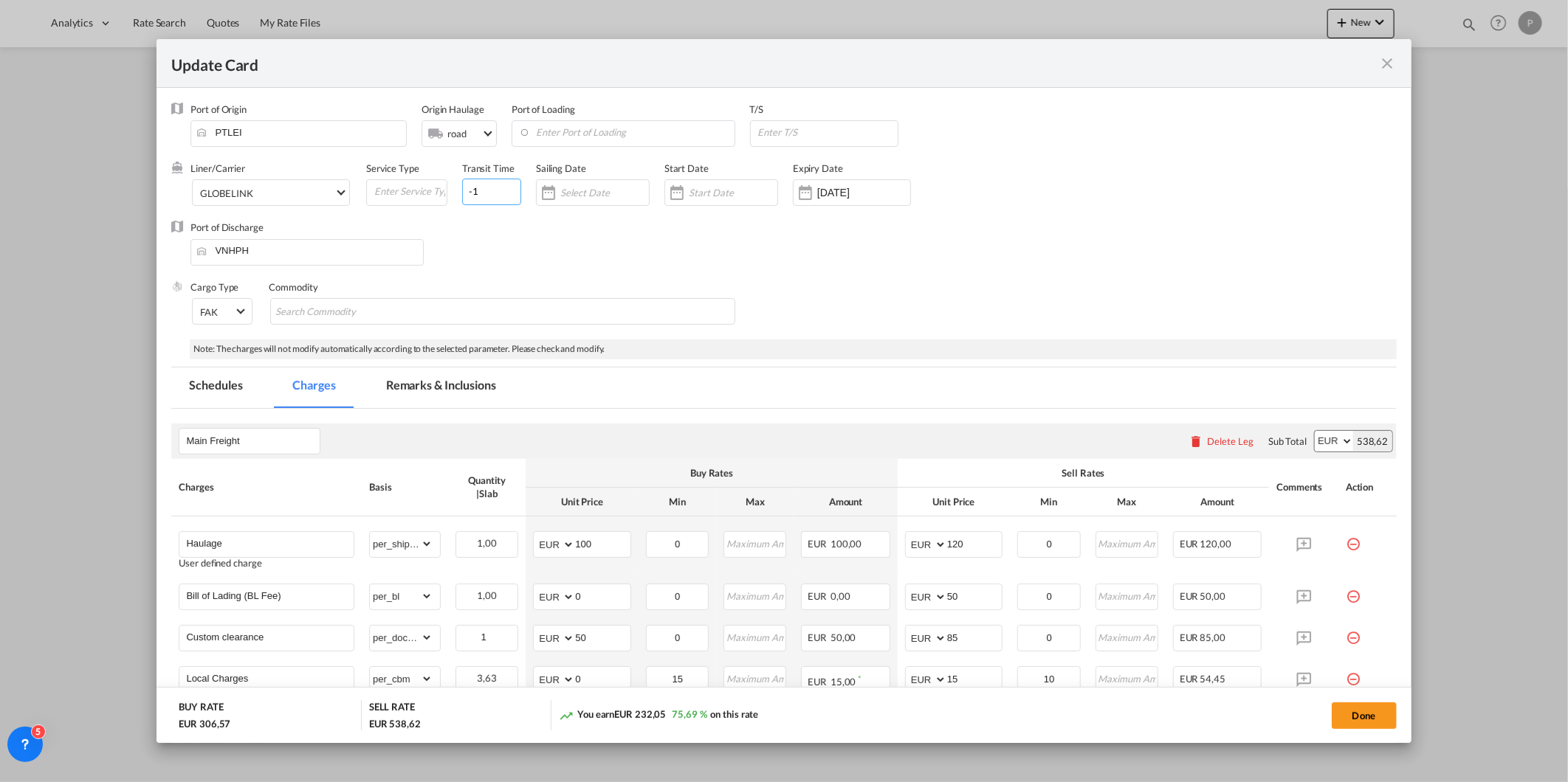
click at [505, 195] on input "-1" at bounding box center [491, 192] width 59 height 27
click at [479, 195] on input "-1" at bounding box center [491, 192] width 59 height 27
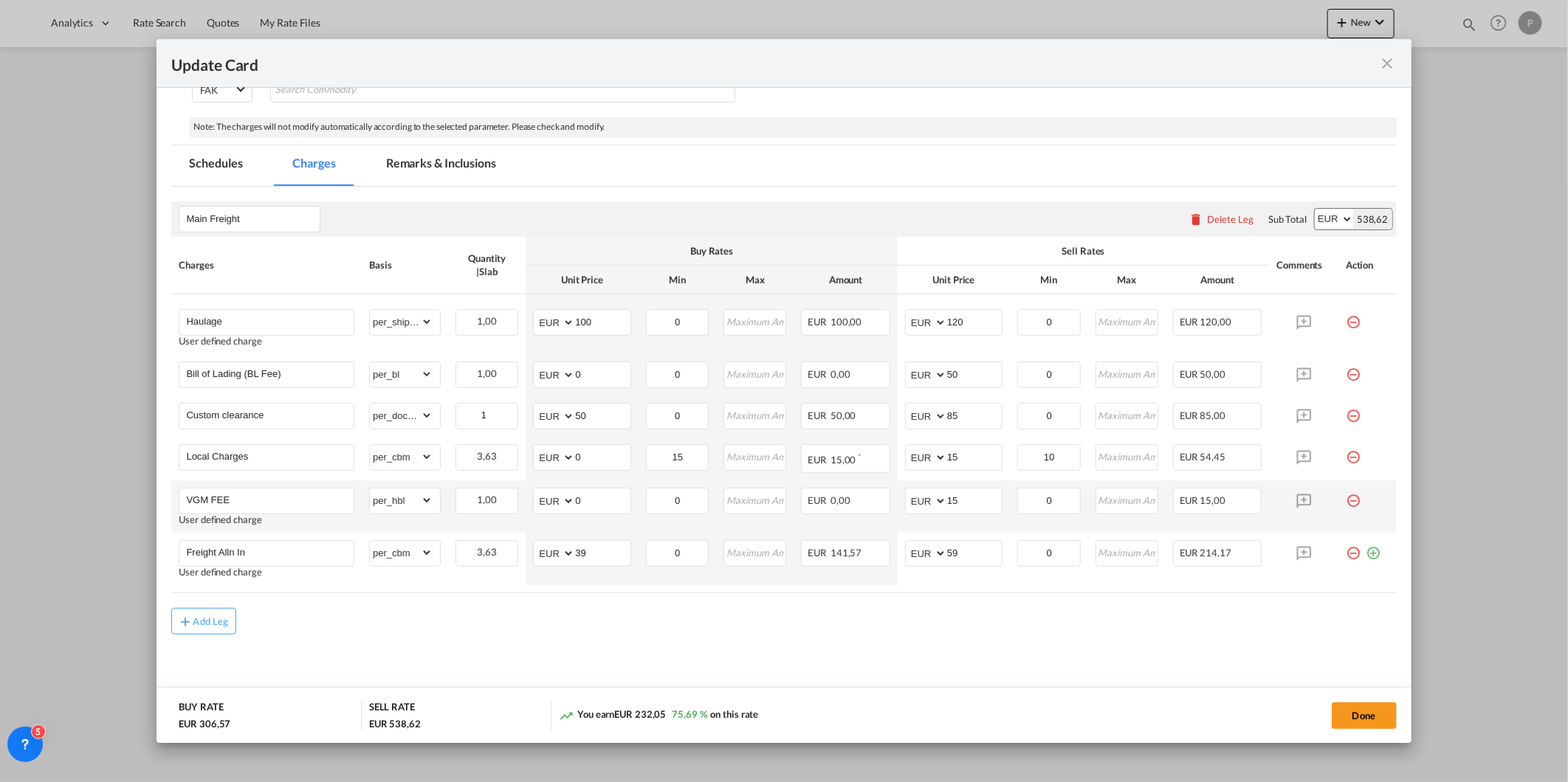
scroll to position [235, 0]
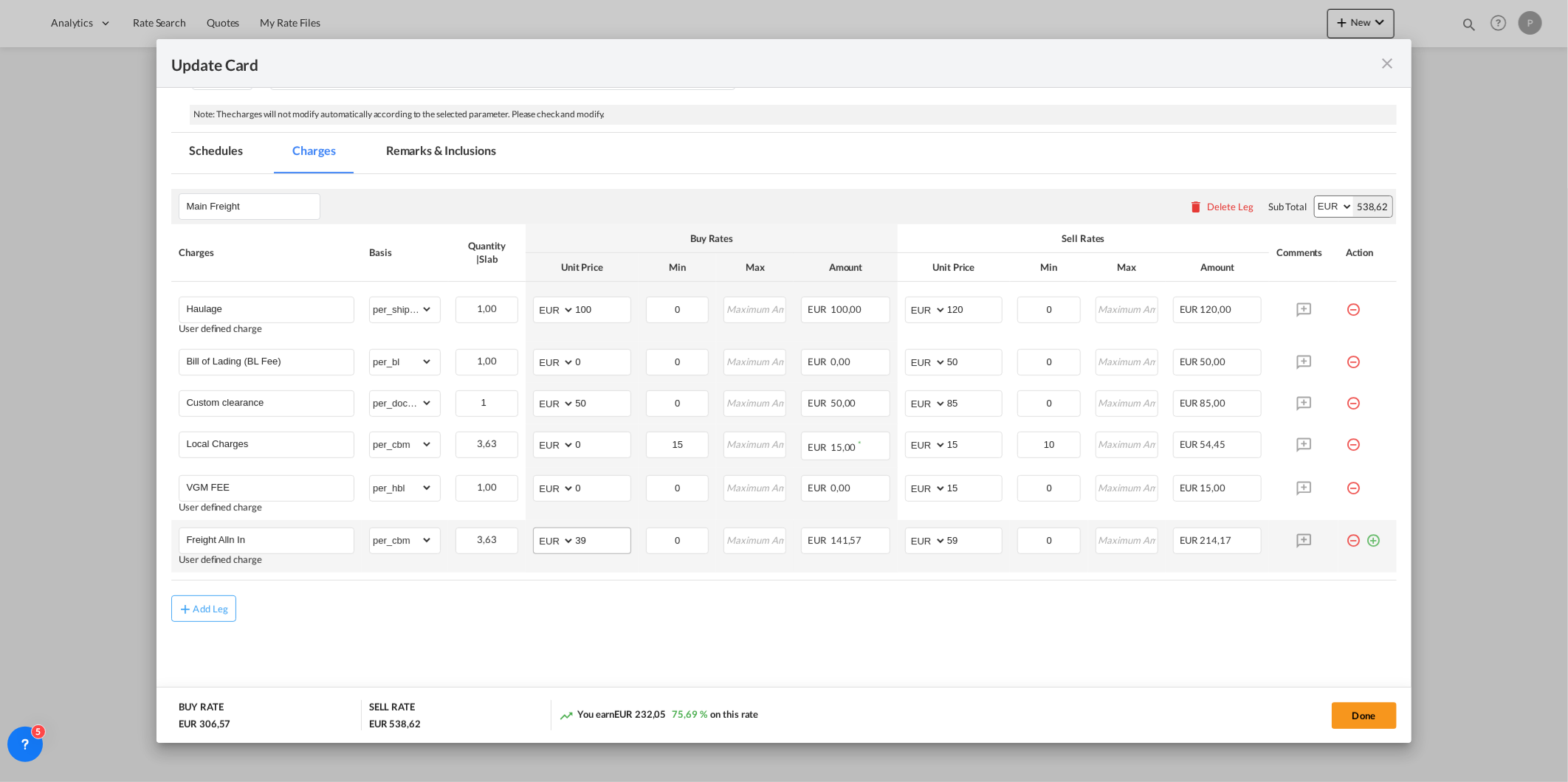
type input "40"
drag, startPoint x: 607, startPoint y: 541, endPoint x: 480, endPoint y: 557, distance: 128.0
click at [527, 550] on td "AED AFN ALL AMD ANG AOA ARS AUD AWG AZN BAM BBD BDT BGN BHD BIF BMD BND [PERSON…" at bounding box center [582, 546] width 112 height 52
type input "5"
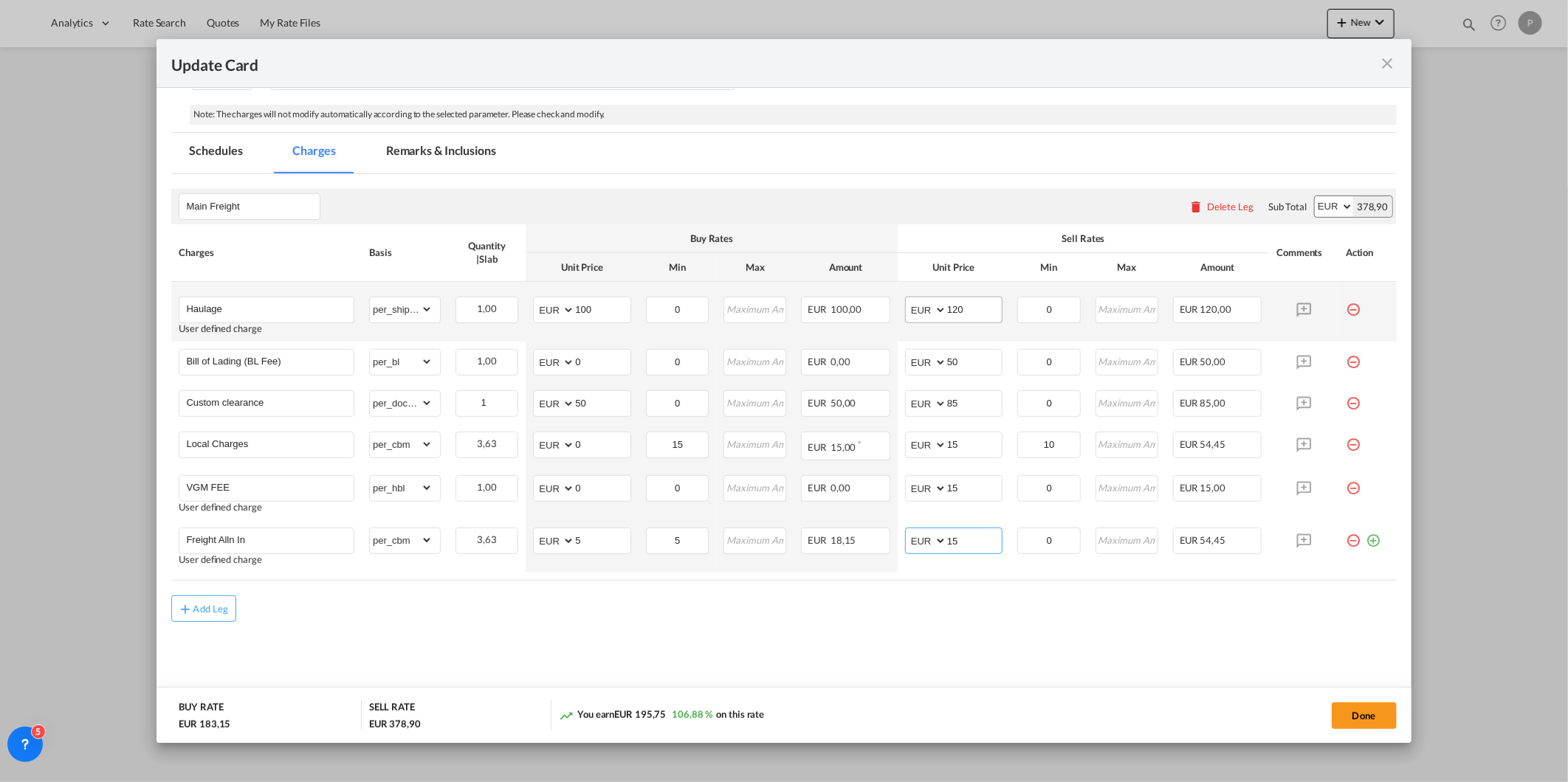
type input "15"
drag, startPoint x: 965, startPoint y: 311, endPoint x: 871, endPoint y: 321, distance: 94.5
click at [871, 321] on tr "Haulage User defined charge Please Enter Already Exists gross_weight volumetric…" at bounding box center [783, 311] width 1225 height 59
type input "200"
drag, startPoint x: 606, startPoint y: 311, endPoint x: 478, endPoint y: 297, distance: 128.8
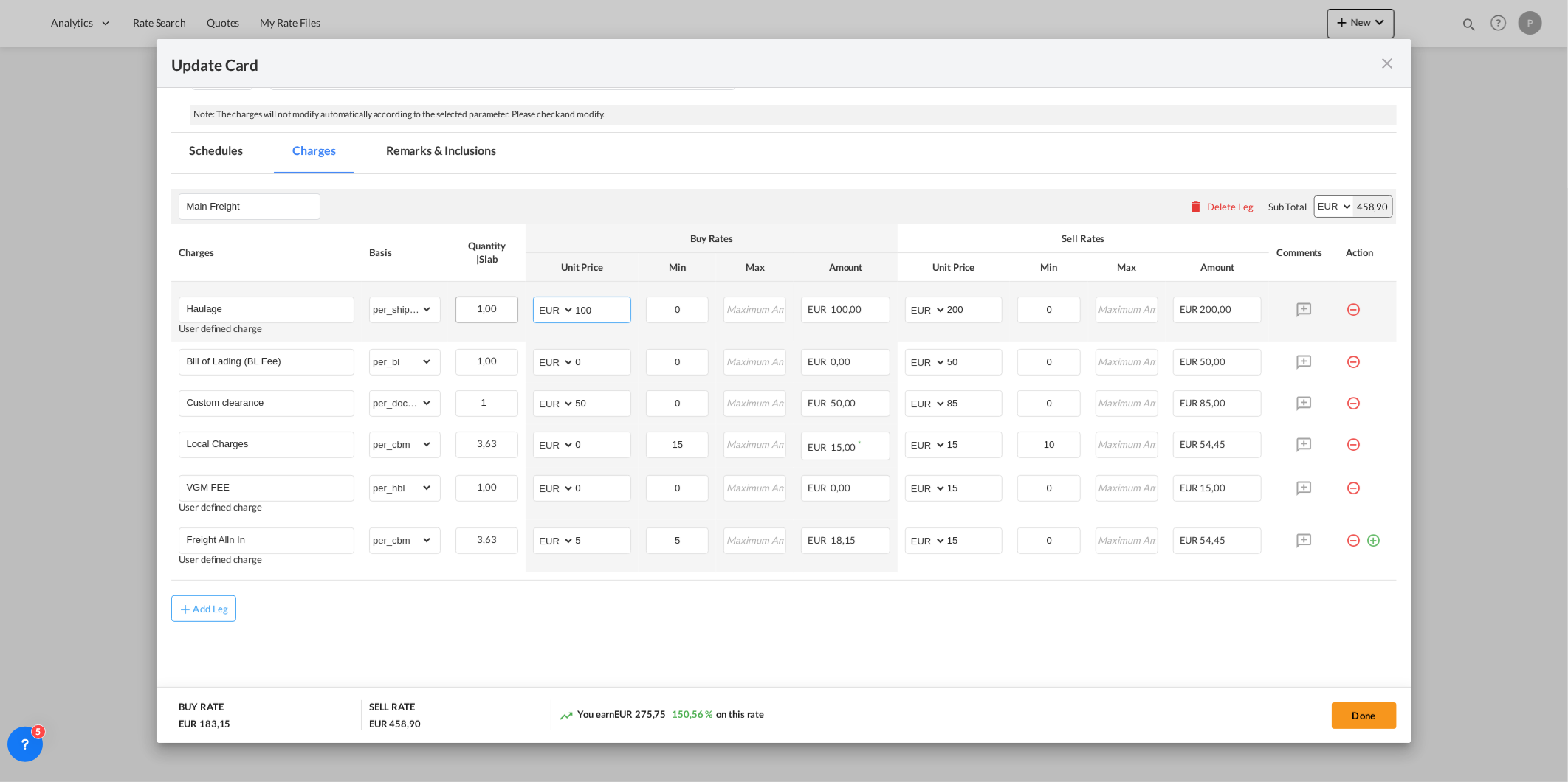
click at [491, 297] on tr "Haulage User defined charge Please Enter Already Exists gross_weight volumetric…" at bounding box center [783, 311] width 1225 height 59
type input "120"
click at [775, 608] on div "Add Leg" at bounding box center [783, 608] width 1225 height 27
click at [1359, 724] on button "Done" at bounding box center [1363, 715] width 65 height 27
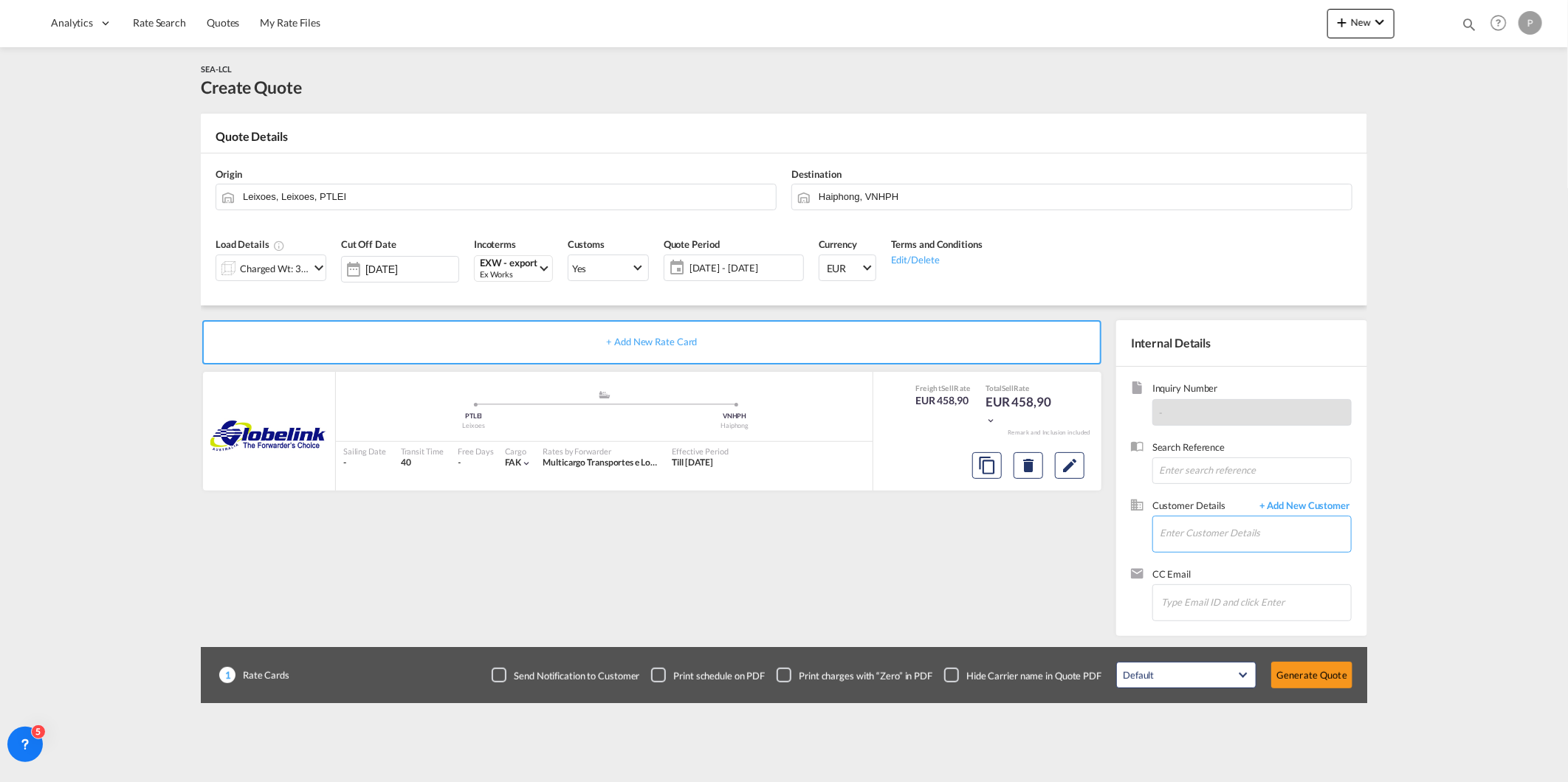
click at [1186, 542] on input "Enter Customer Details" at bounding box center [1255, 533] width 191 height 34
paste input "[DOMAIN_NAME][EMAIL_ADDRESS][DOMAIN_NAME]"
click at [1238, 554] on div "Sales Team [DOMAIN_NAME][EMAIL_ADDRESS][DOMAIN_NAME] | @[DOMAIN_NAME]" at bounding box center [1299, 559] width 281 height 40
type input "@[DOMAIN_NAME], Sales Team, [DOMAIN_NAME][EMAIL_ADDRESS][DOMAIN_NAME]"
click at [1345, 670] on button "Generate Quote" at bounding box center [1312, 674] width 81 height 27
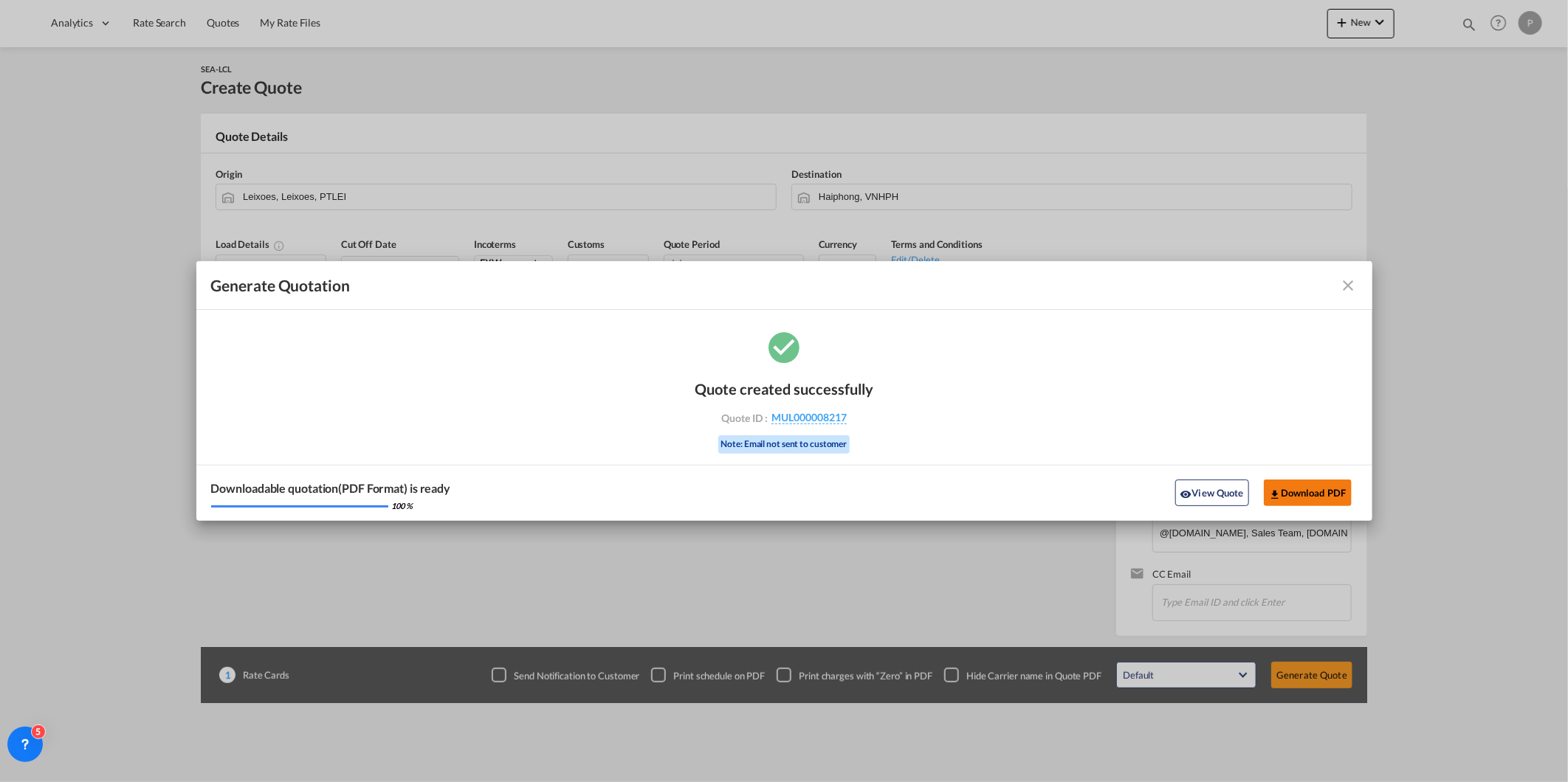
click at [1290, 498] on button "Download PDF" at bounding box center [1307, 492] width 88 height 27
click at [1203, 495] on button "View Quote" at bounding box center [1212, 492] width 74 height 27
